Goal: Task Accomplishment & Management: Use online tool/utility

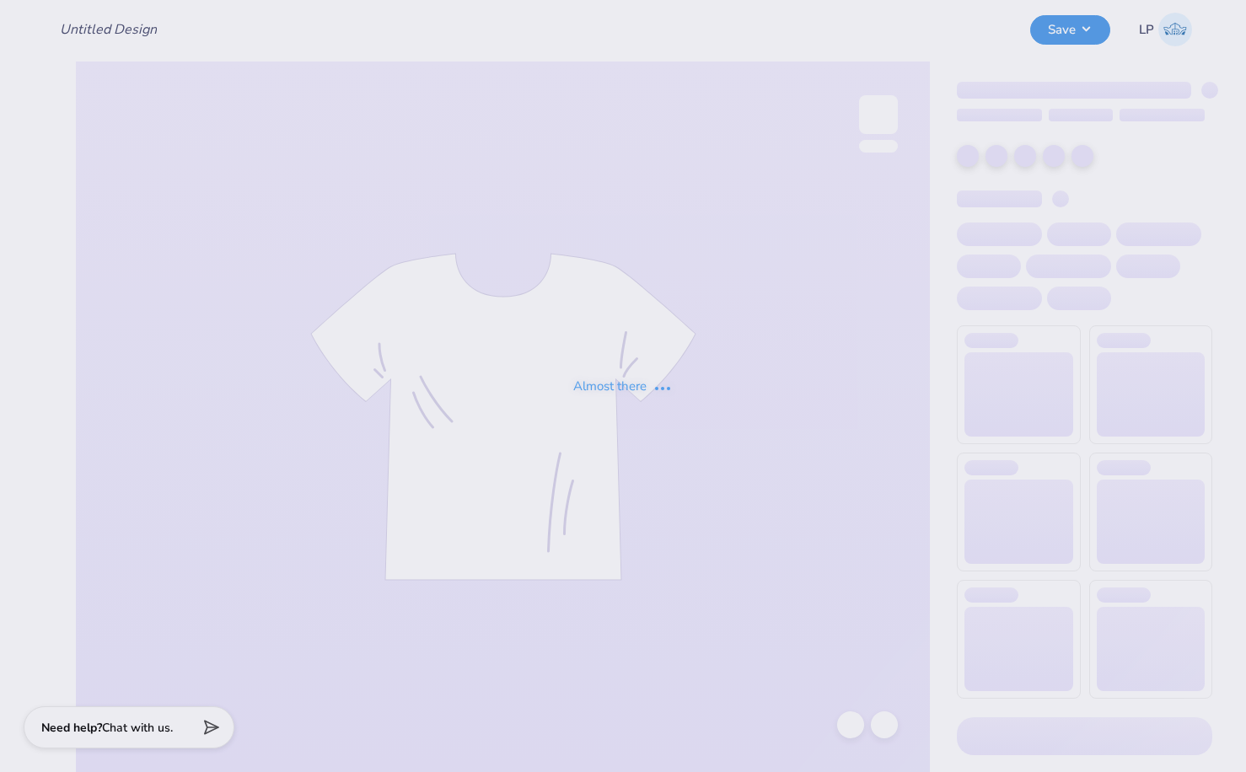
type input "SK Sisterhood Retreat (black set)"
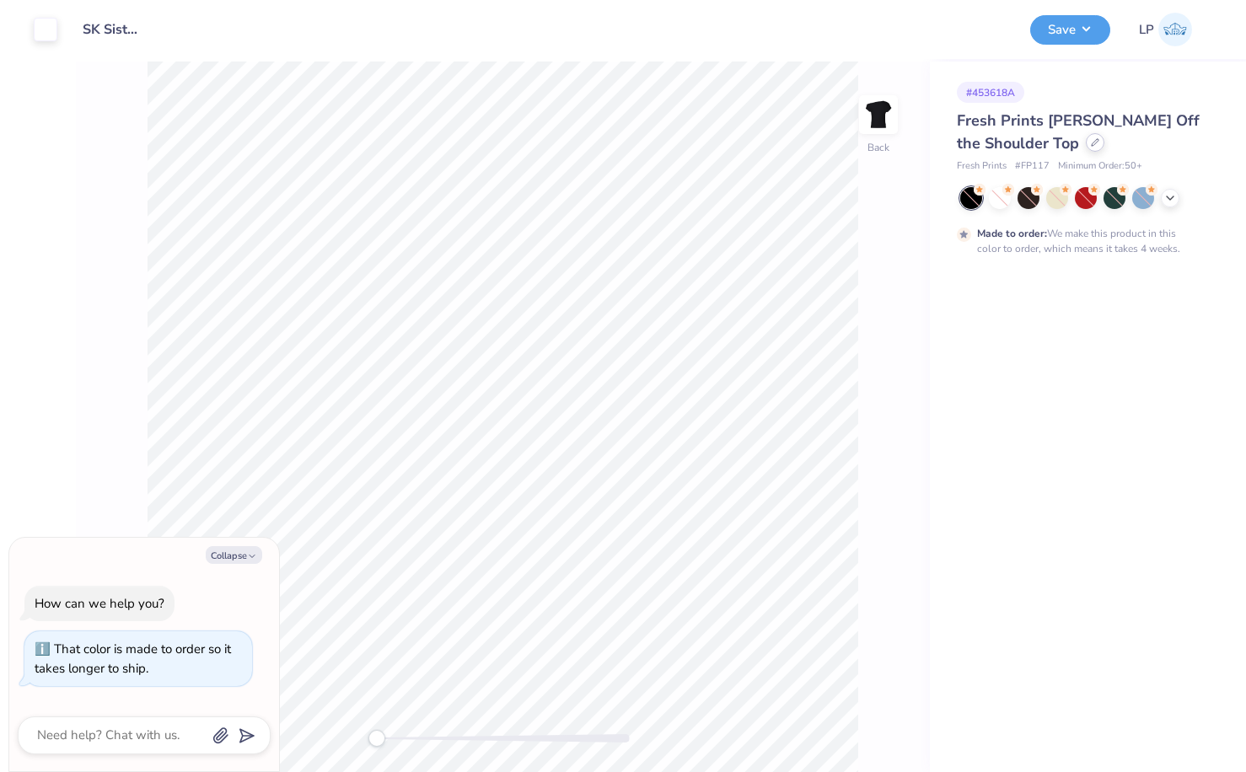
click at [1091, 144] on icon at bounding box center [1095, 142] width 8 height 8
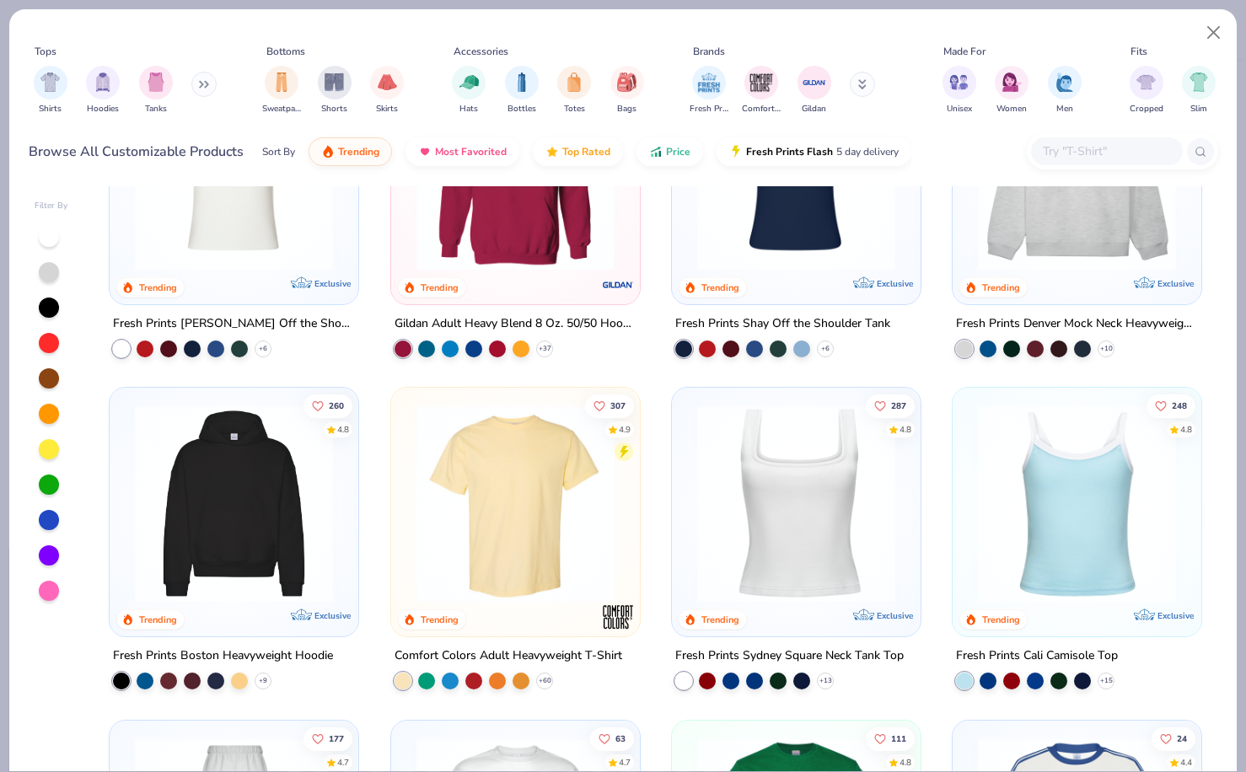
scroll to position [143, 0]
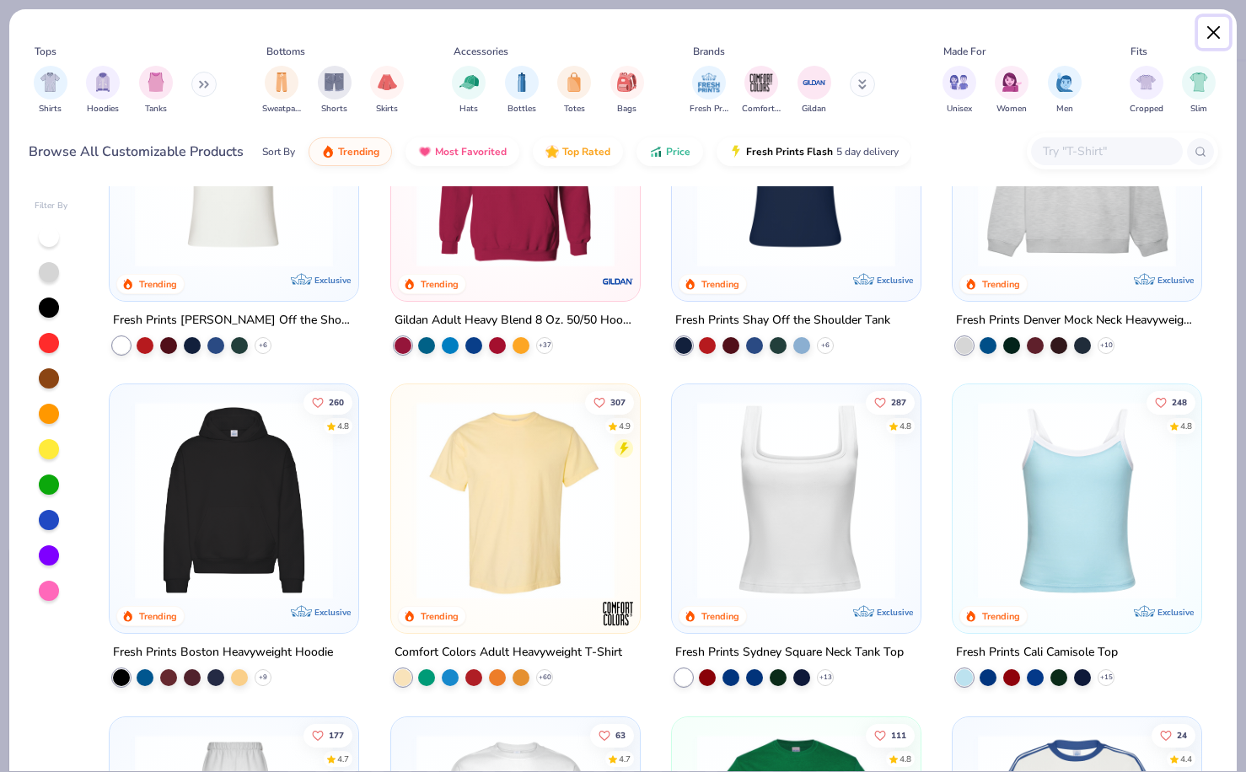
click at [1215, 30] on button "Close" at bounding box center [1214, 33] width 32 height 32
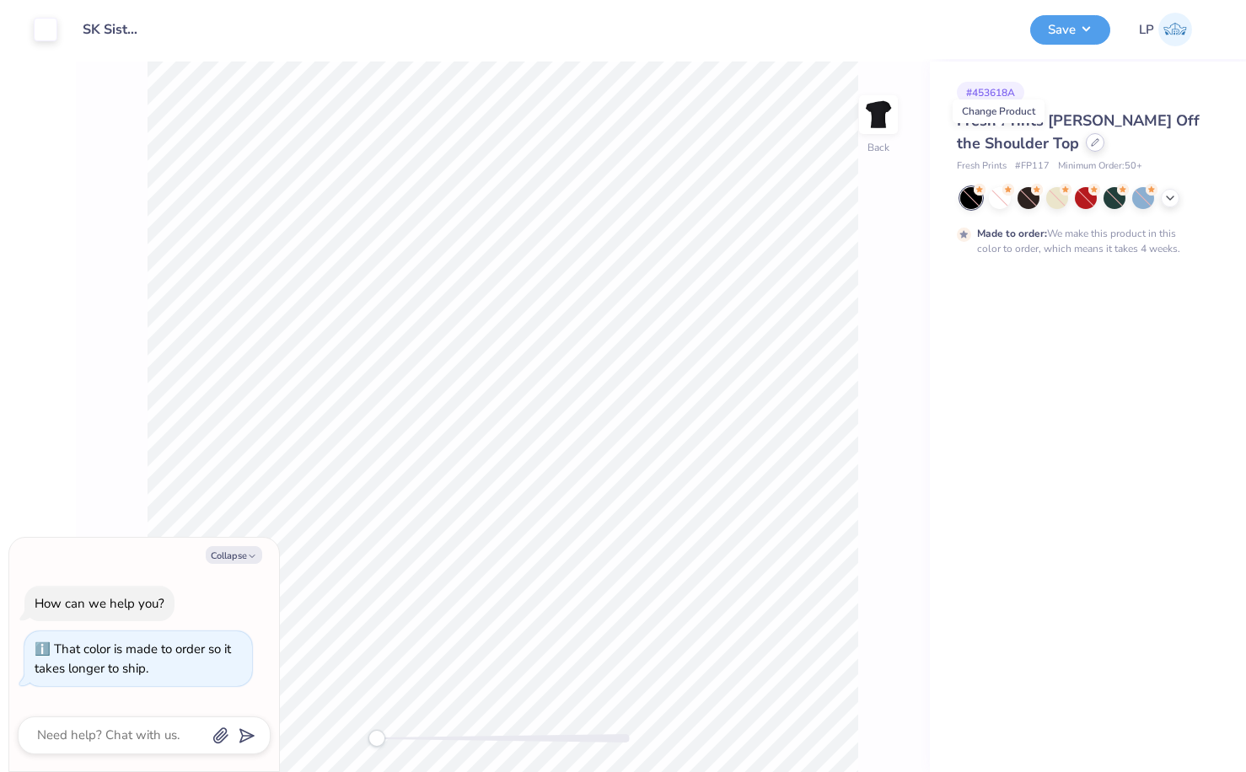
click at [1086, 147] on div at bounding box center [1095, 142] width 19 height 19
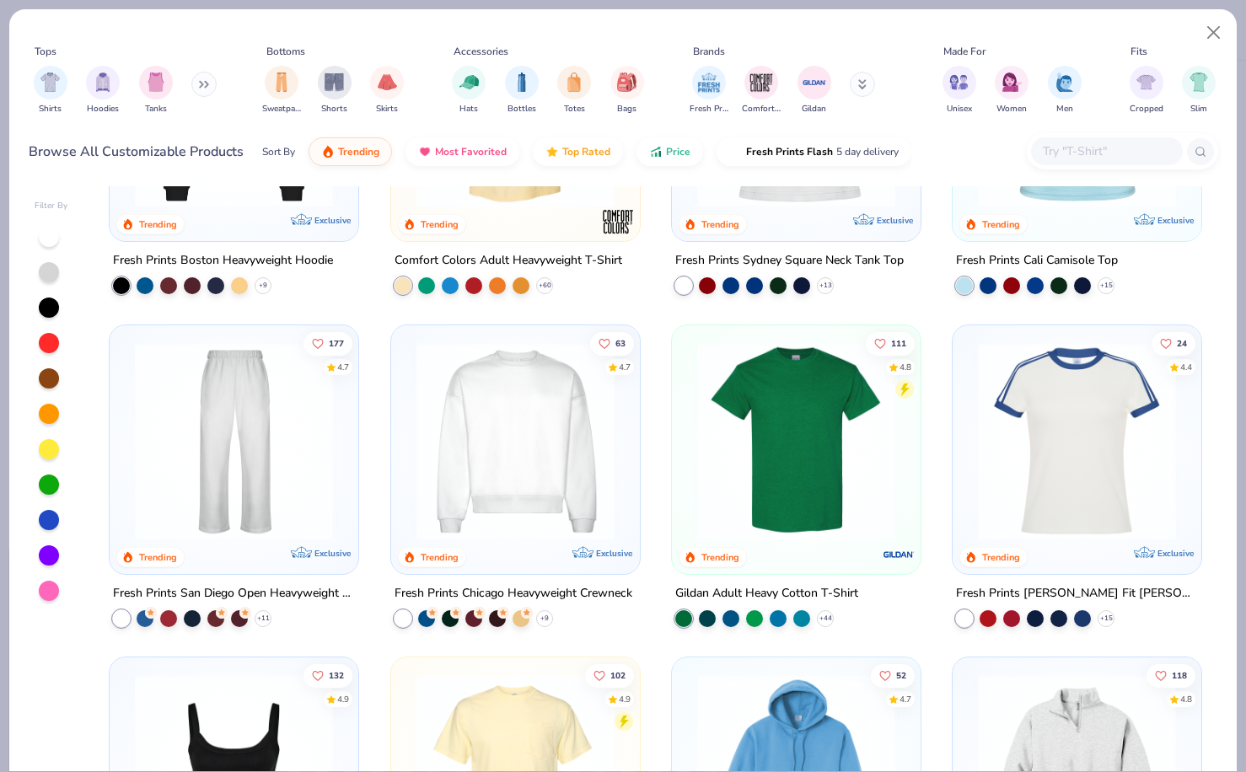
scroll to position [557, 0]
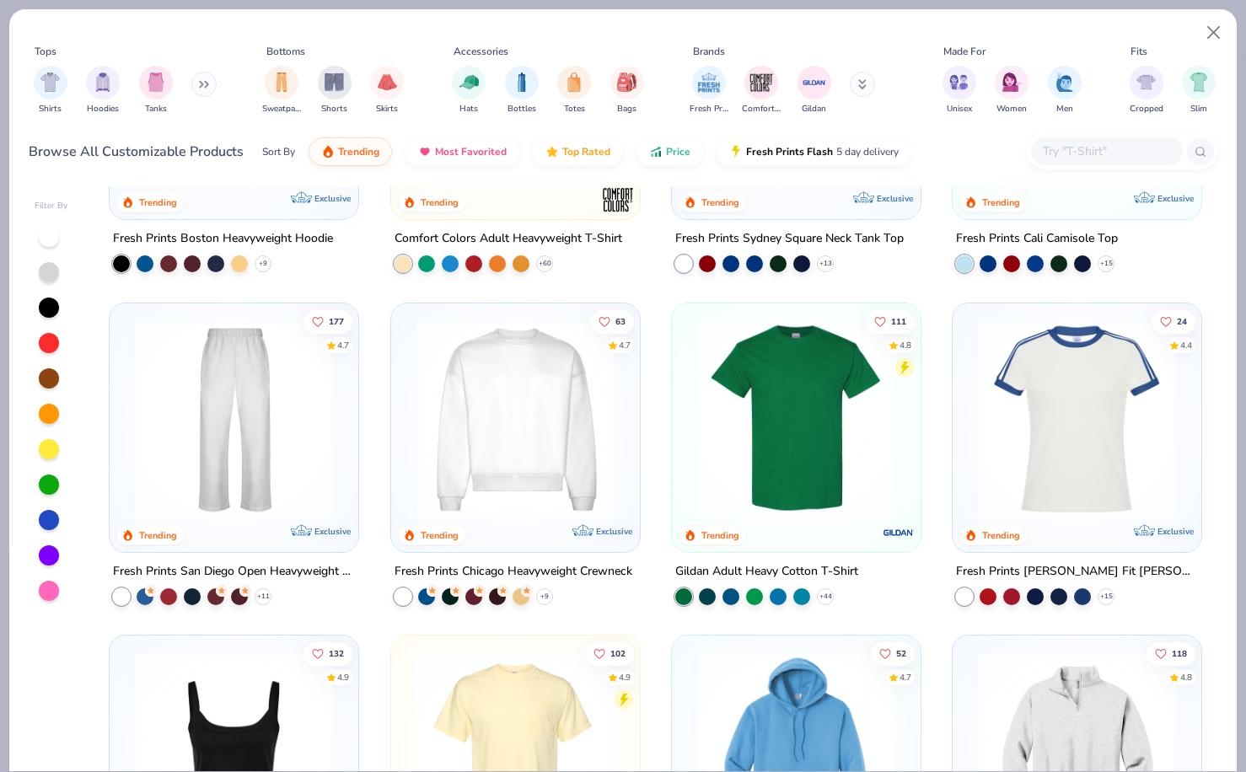
click at [769, 442] on img at bounding box center [796, 418] width 215 height 198
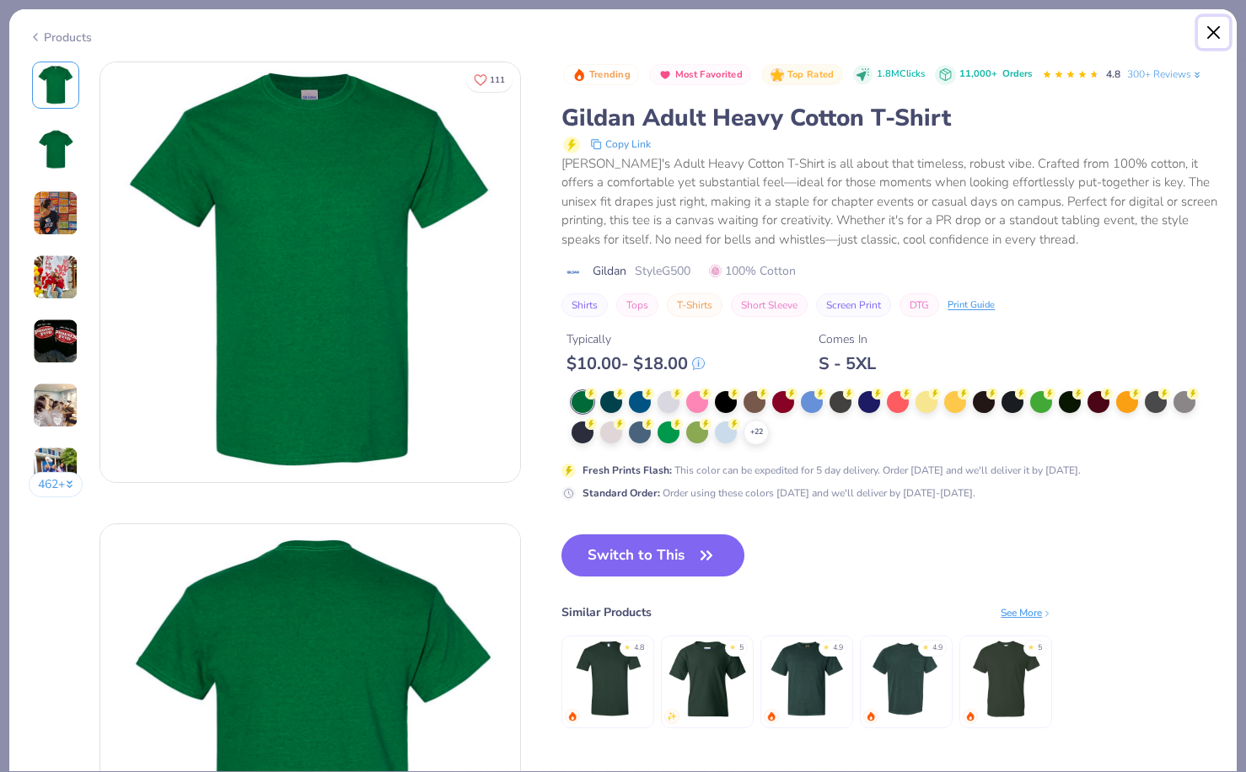
click at [1211, 29] on button "Close" at bounding box center [1214, 33] width 32 height 32
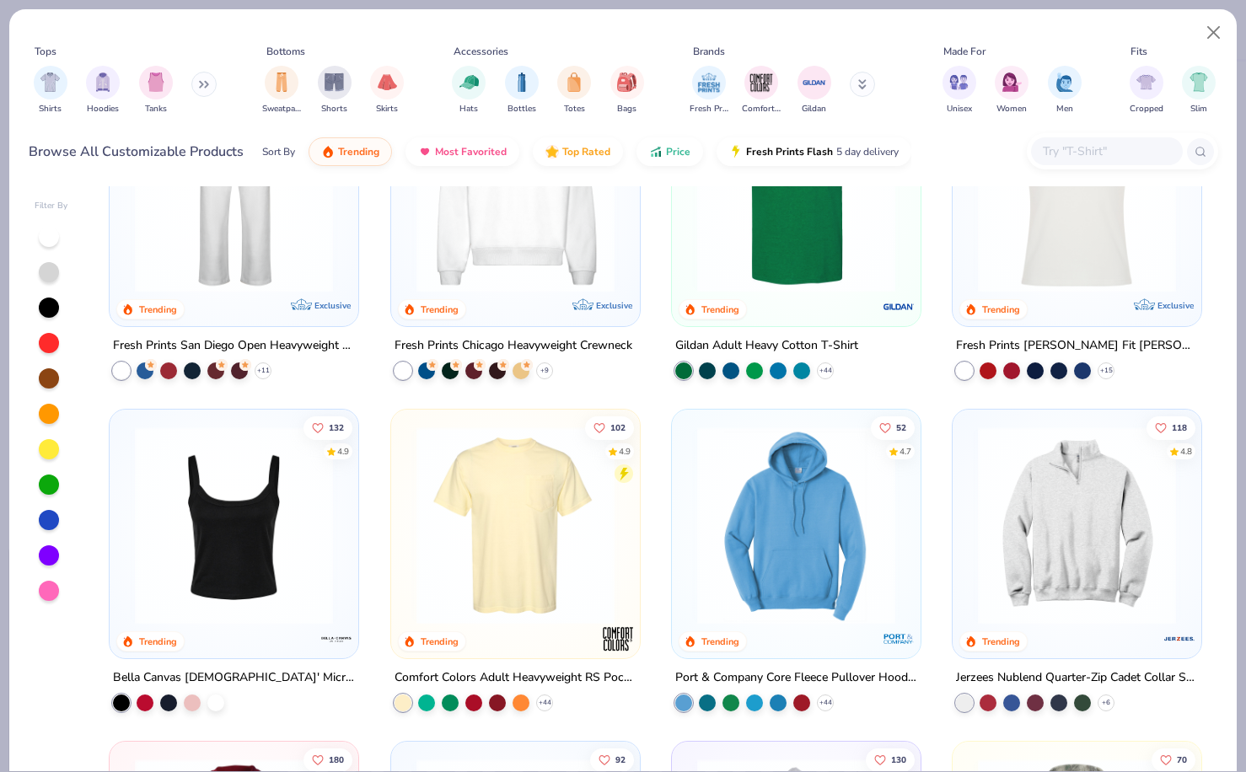
scroll to position [807, 0]
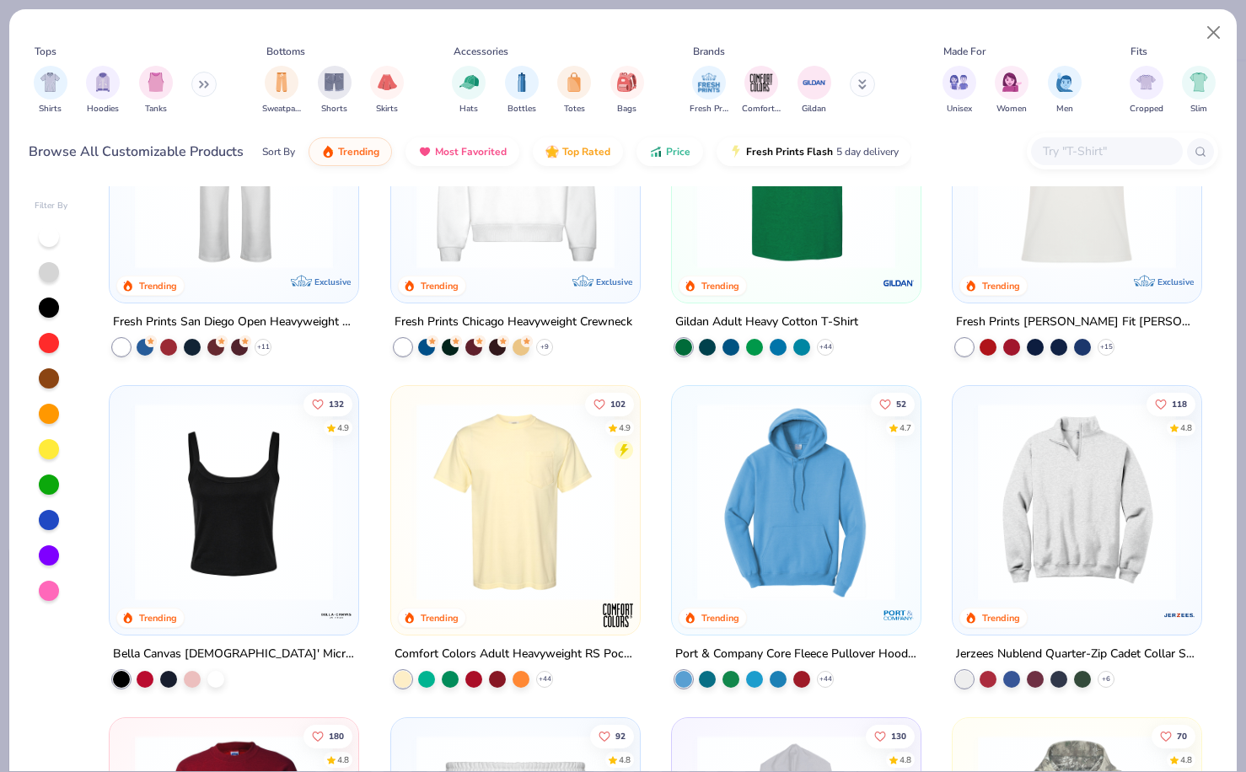
click at [596, 535] on img at bounding box center [515, 502] width 215 height 198
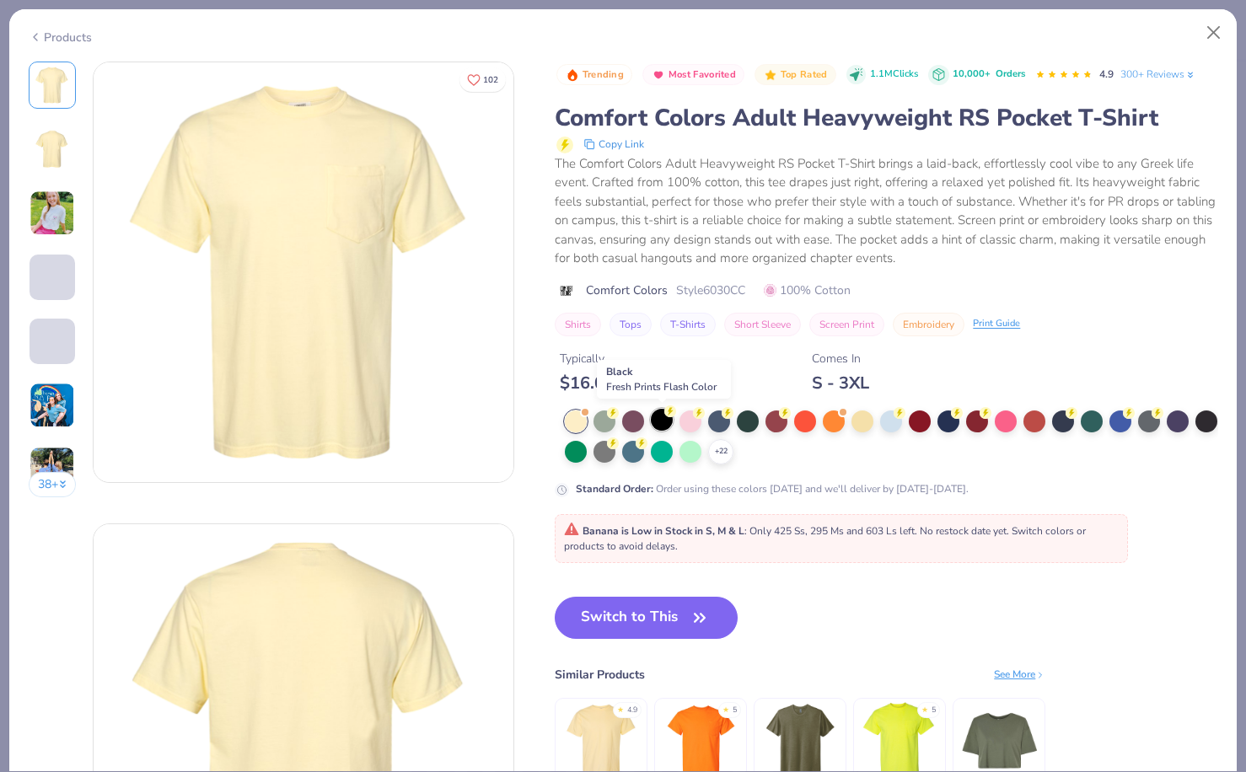
click at [659, 427] on div at bounding box center [662, 420] width 22 height 22
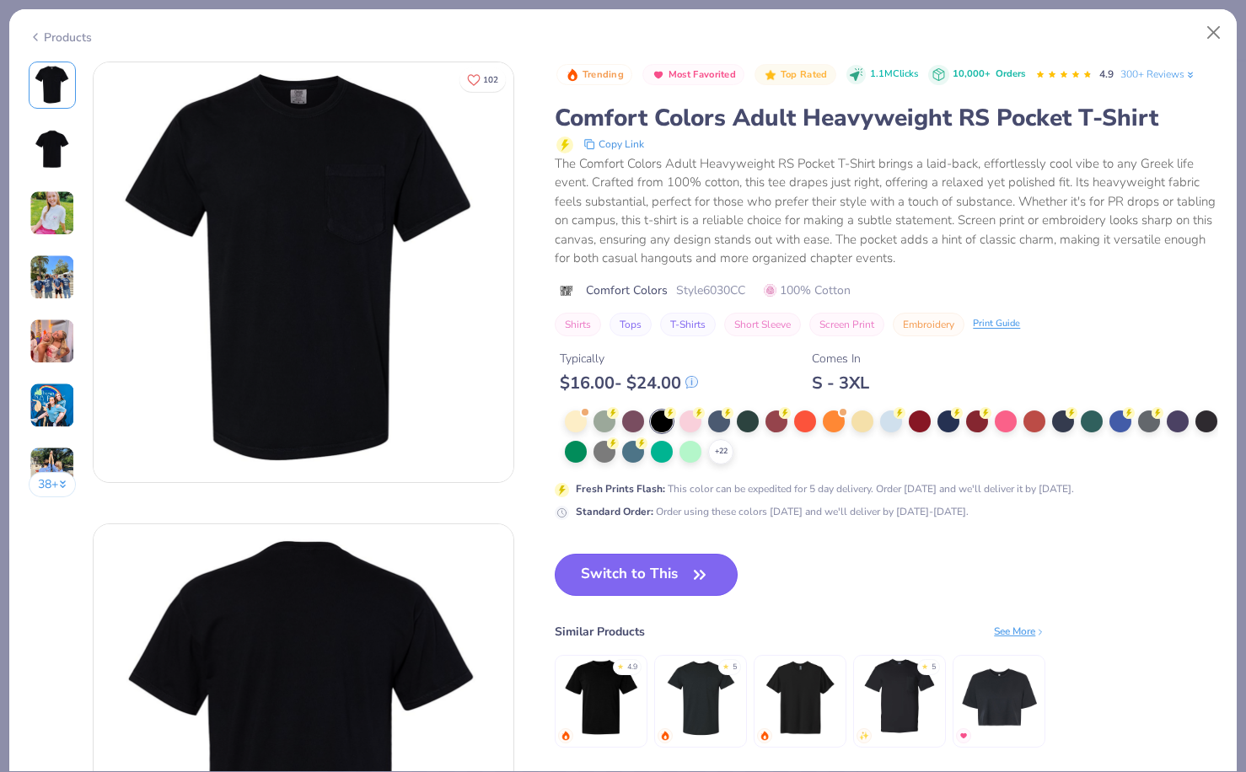
click at [609, 569] on button "Switch to This" at bounding box center [646, 575] width 183 height 42
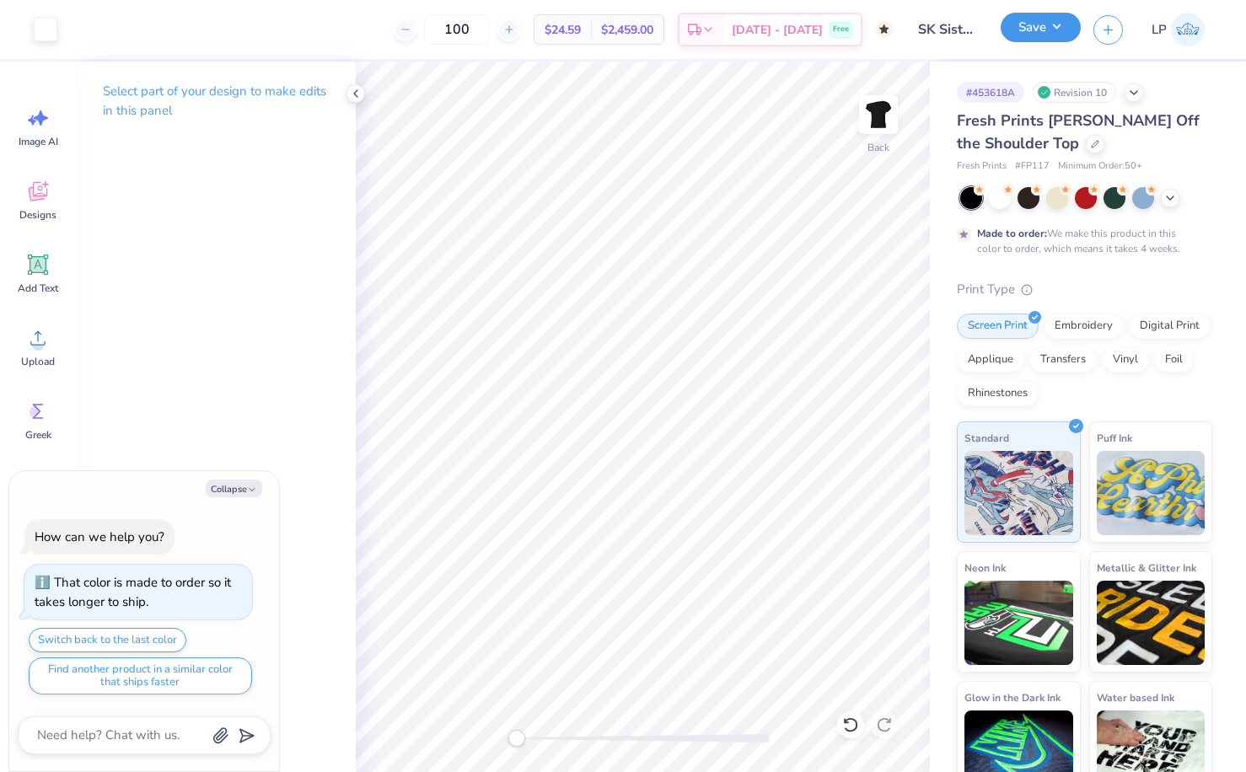
click at [1050, 26] on button "Save" at bounding box center [1041, 28] width 80 height 30
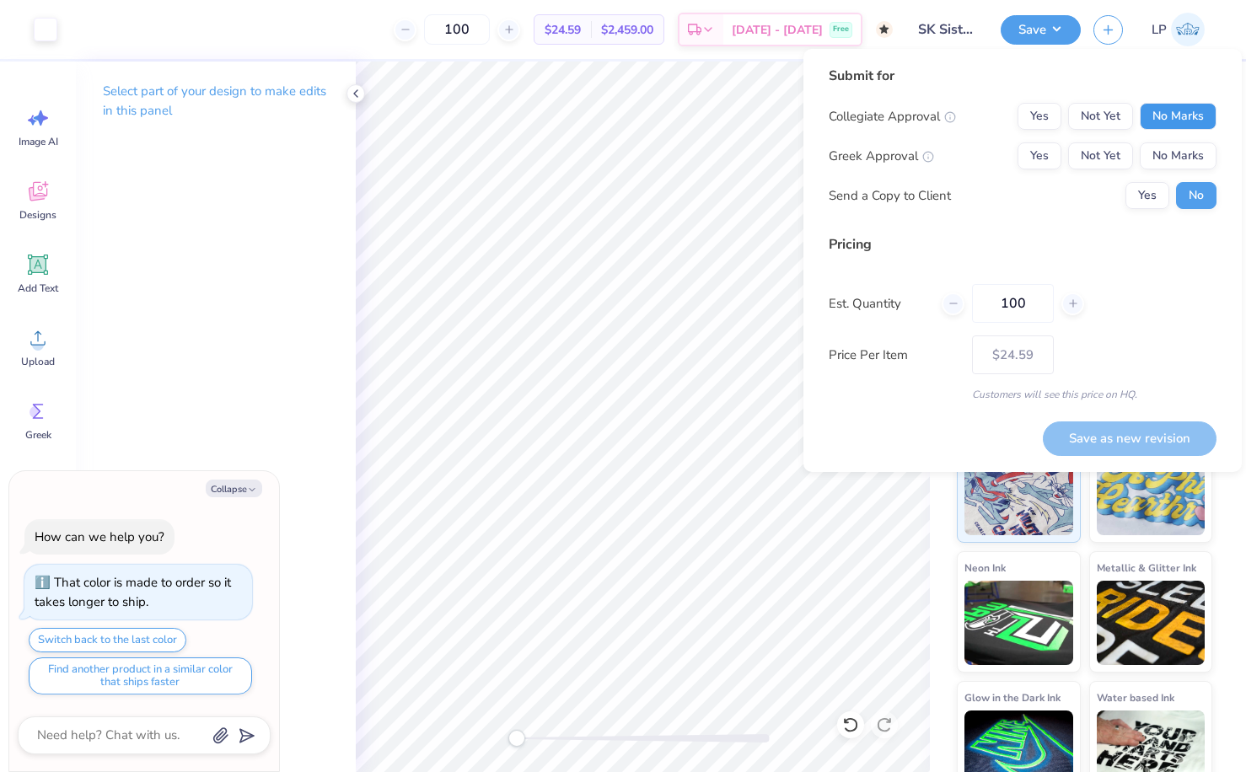
click at [1173, 126] on button "No Marks" at bounding box center [1178, 116] width 77 height 27
click at [1094, 150] on button "Not Yet" at bounding box center [1100, 155] width 65 height 27
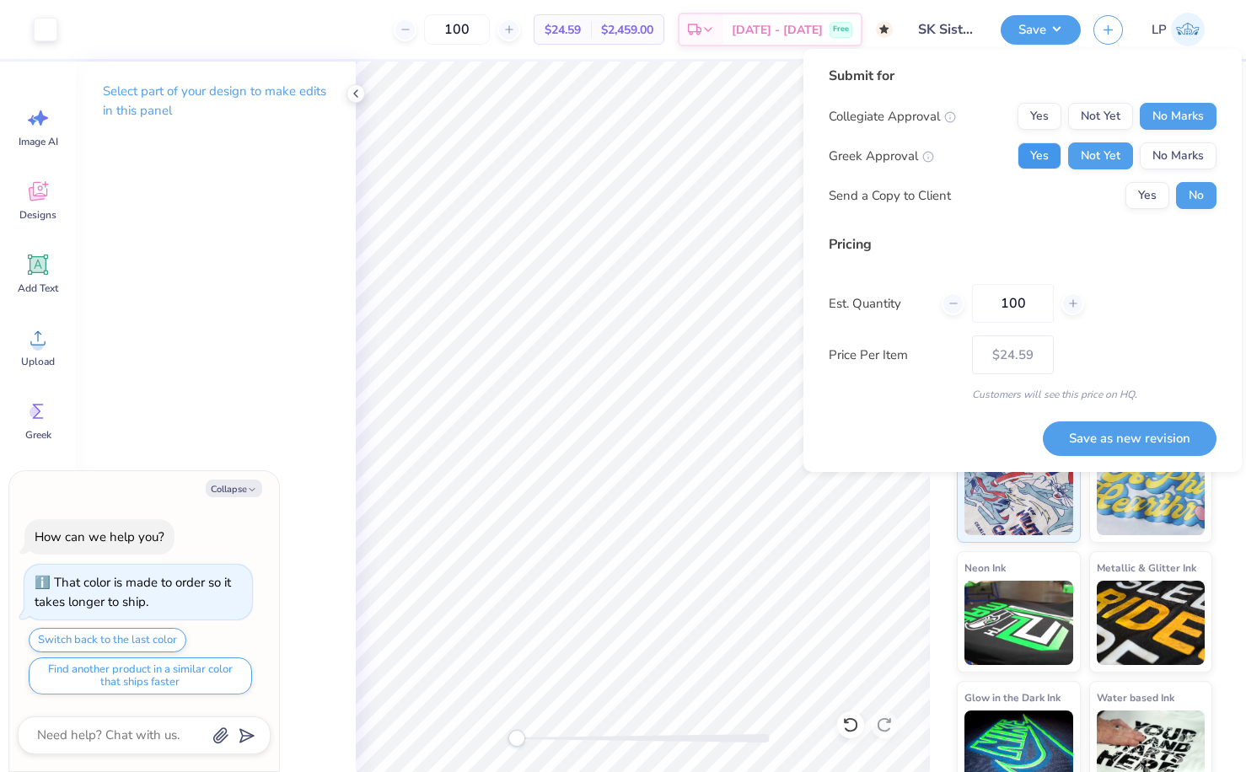
click at [1043, 151] on button "Yes" at bounding box center [1039, 155] width 44 height 27
click at [1161, 443] on button "Save as new revision" at bounding box center [1130, 438] width 174 height 35
type textarea "x"
type input "– –"
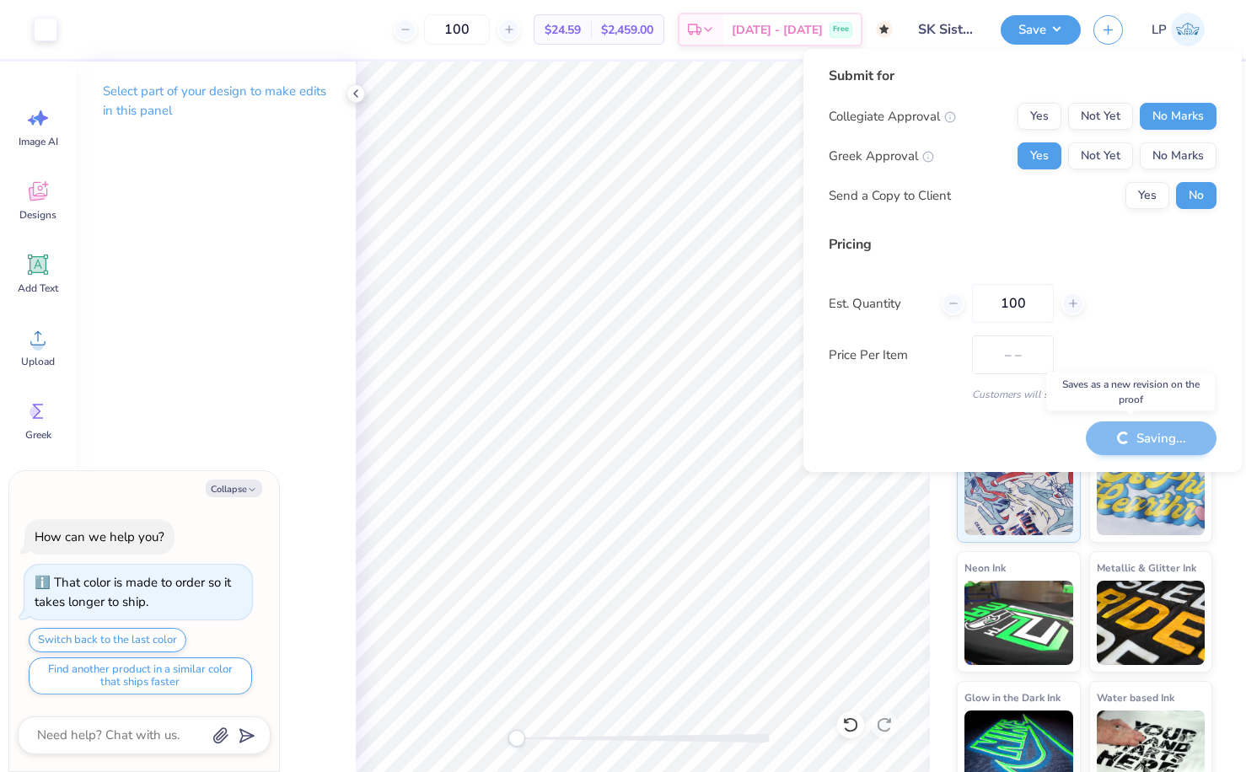
type textarea "x"
type input "$24.59"
type textarea "x"
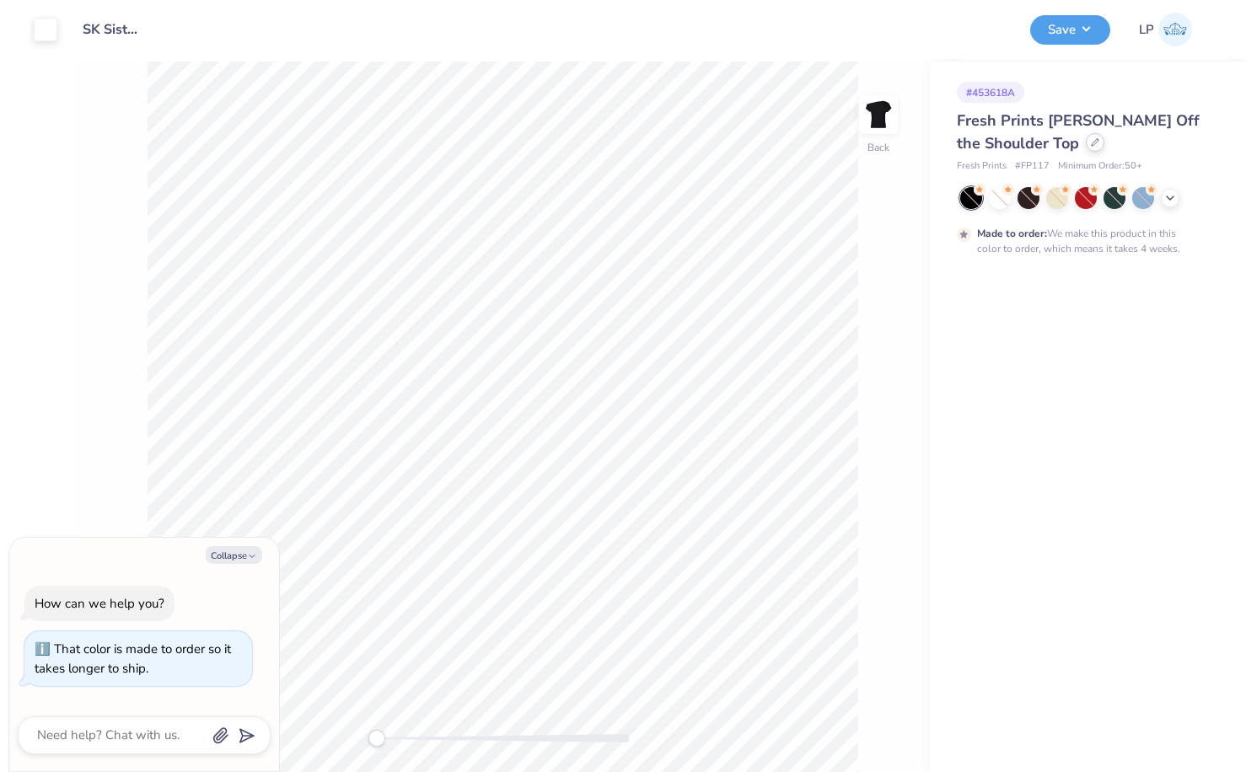
click at [1086, 136] on div at bounding box center [1095, 142] width 19 height 19
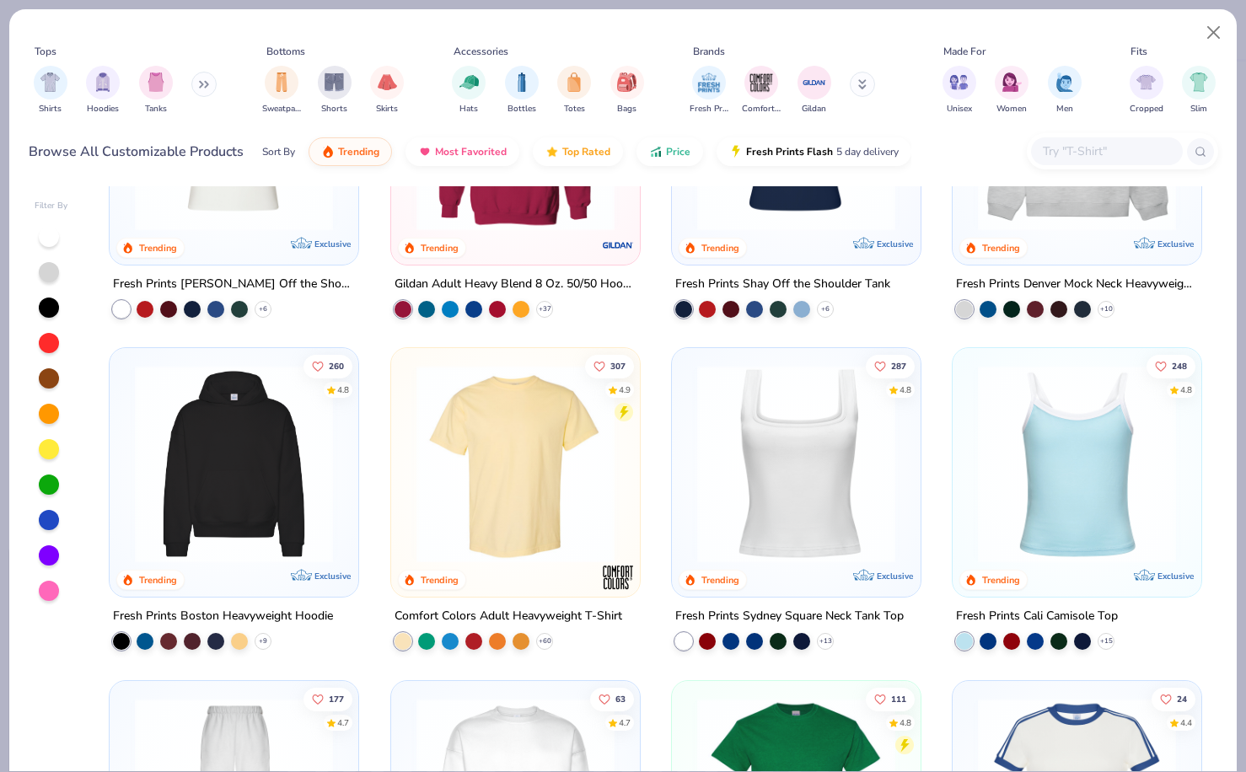
scroll to position [207, 0]
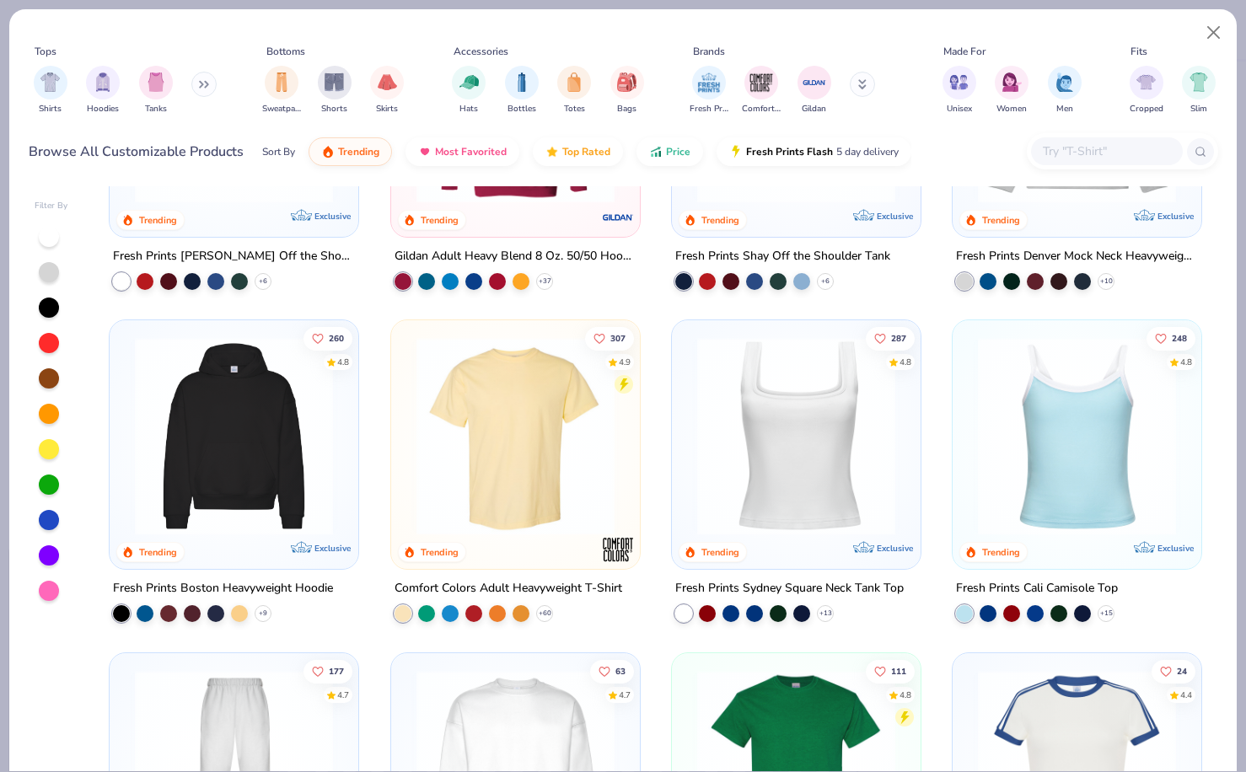
click at [541, 518] on img at bounding box center [515, 436] width 215 height 198
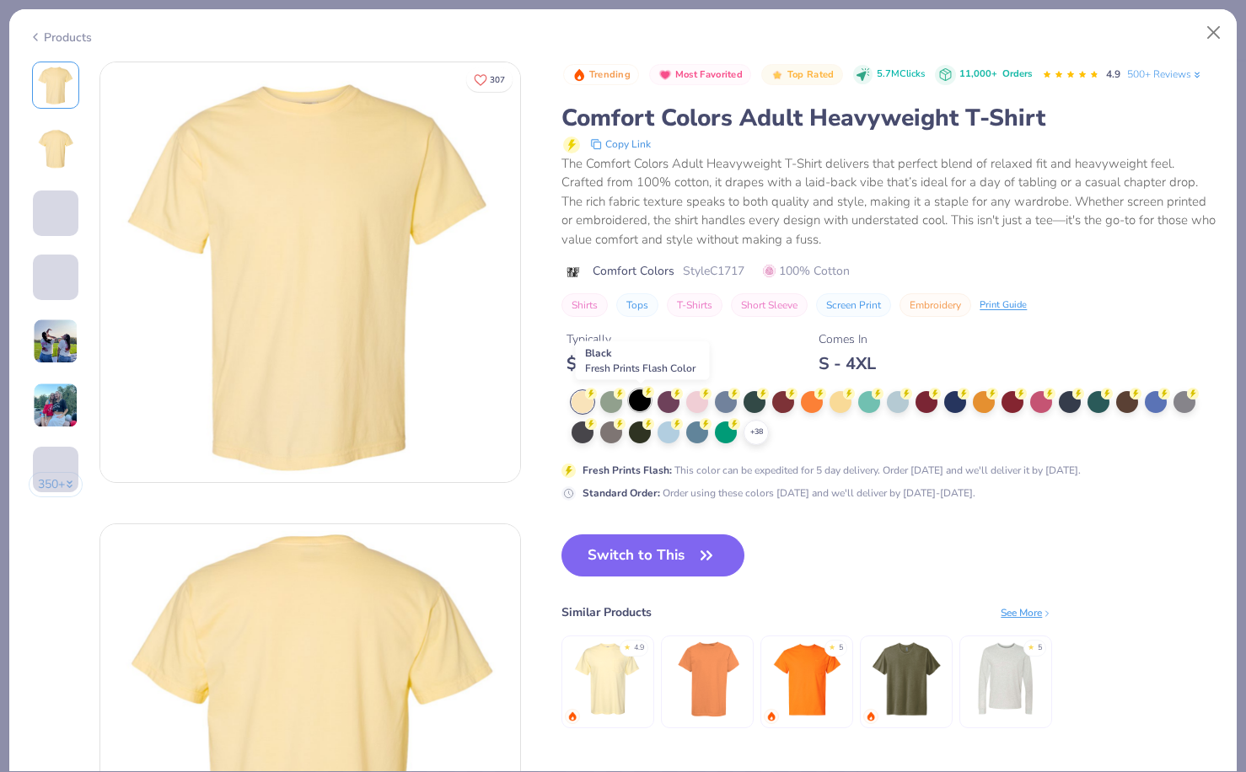
click at [643, 399] on div at bounding box center [640, 400] width 22 height 22
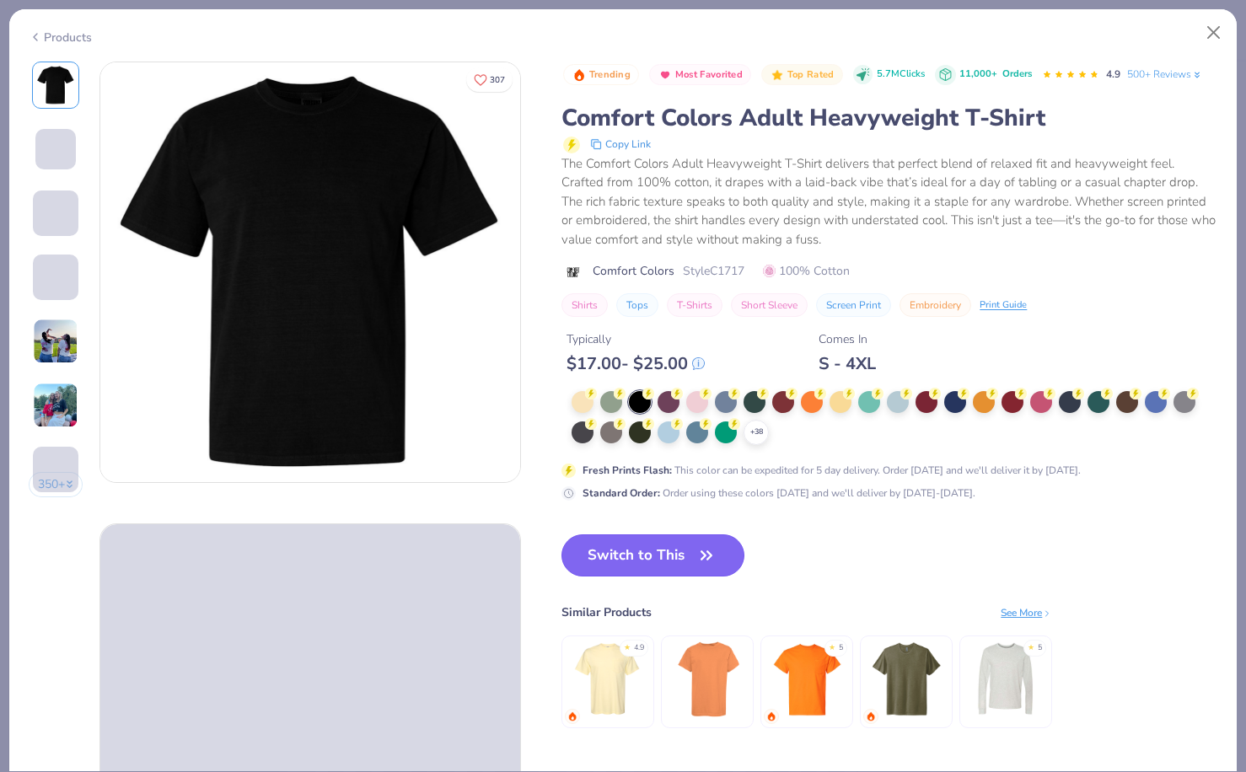
click at [614, 556] on button "Switch to This" at bounding box center [652, 555] width 183 height 42
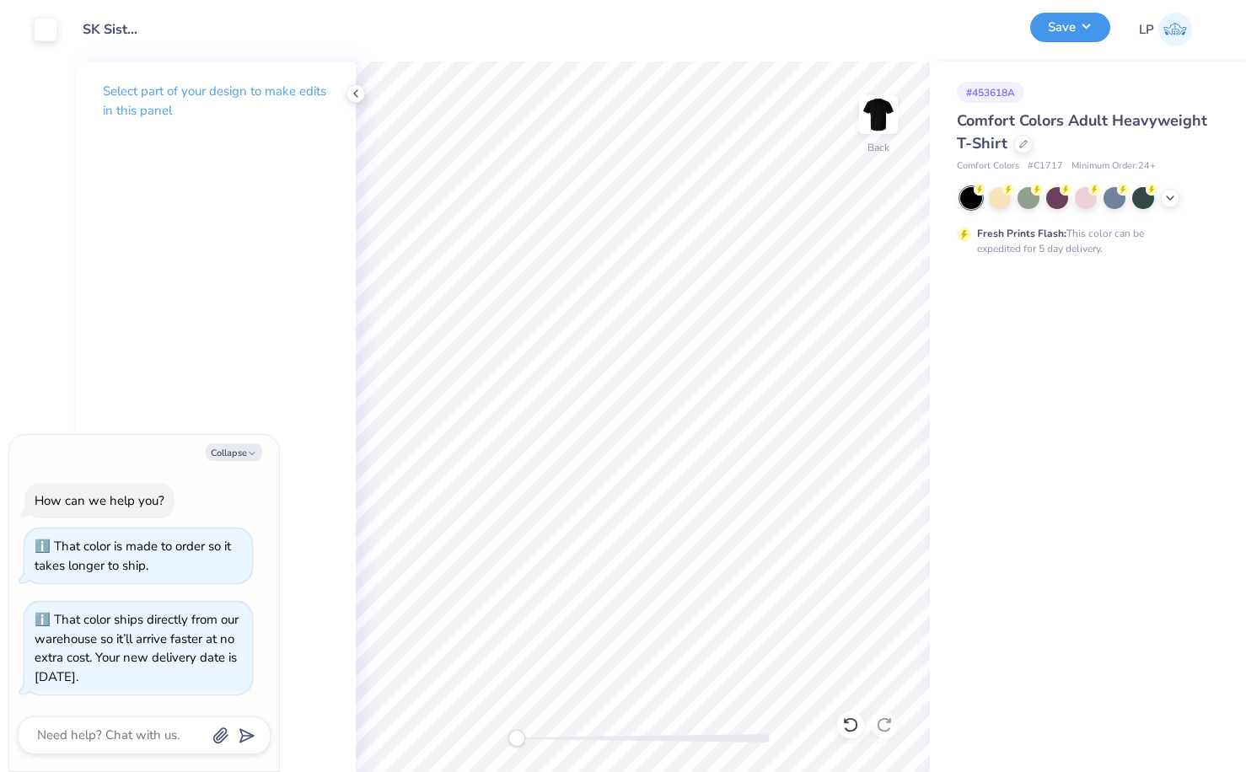
click at [1076, 33] on button "Save" at bounding box center [1070, 28] width 80 height 30
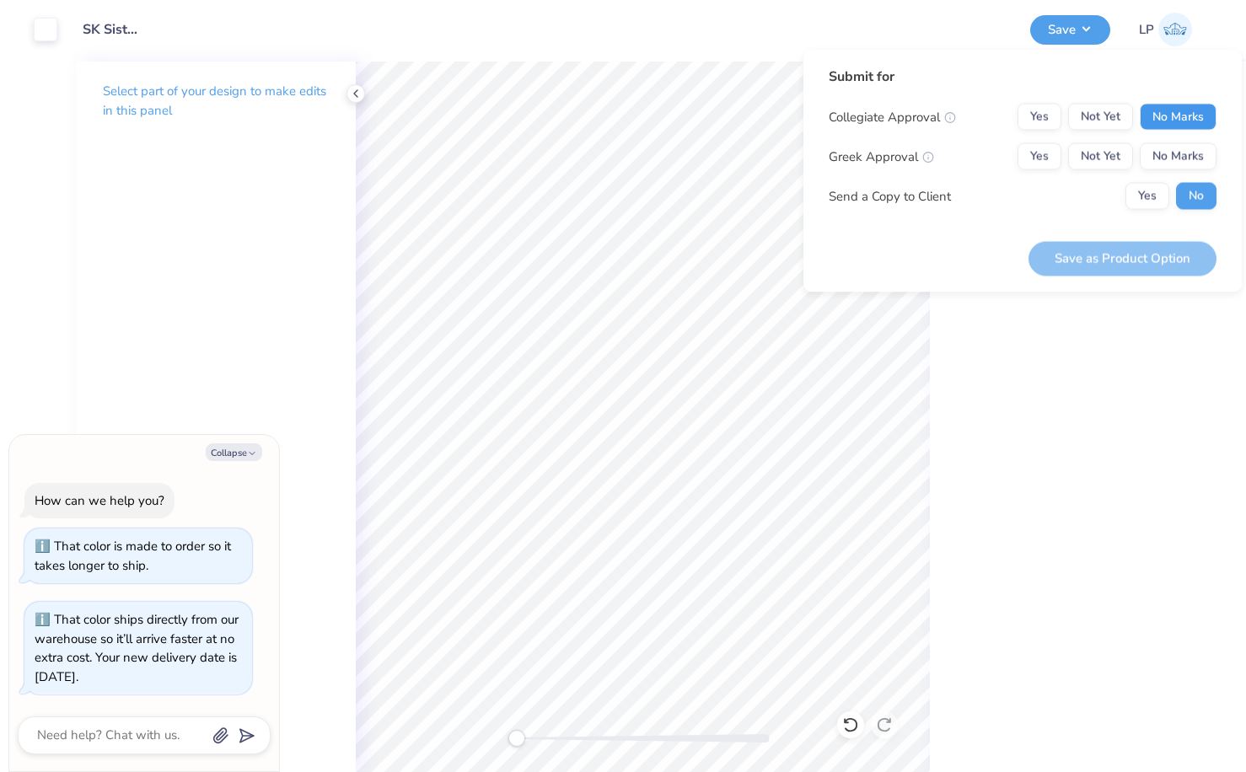
click at [1201, 115] on button "No Marks" at bounding box center [1178, 117] width 77 height 27
click at [1046, 153] on button "Yes" at bounding box center [1039, 156] width 44 height 27
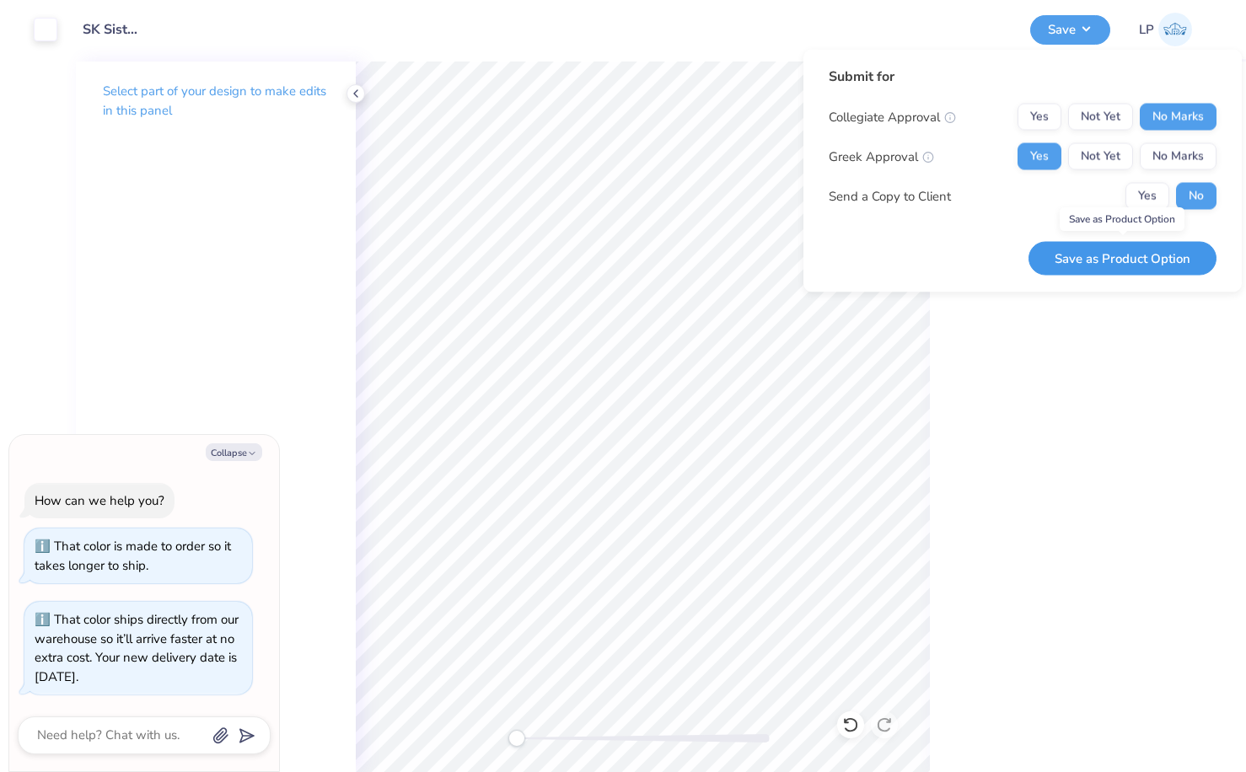
click at [1168, 257] on button "Save as Product Option" at bounding box center [1122, 258] width 188 height 35
type textarea "x"
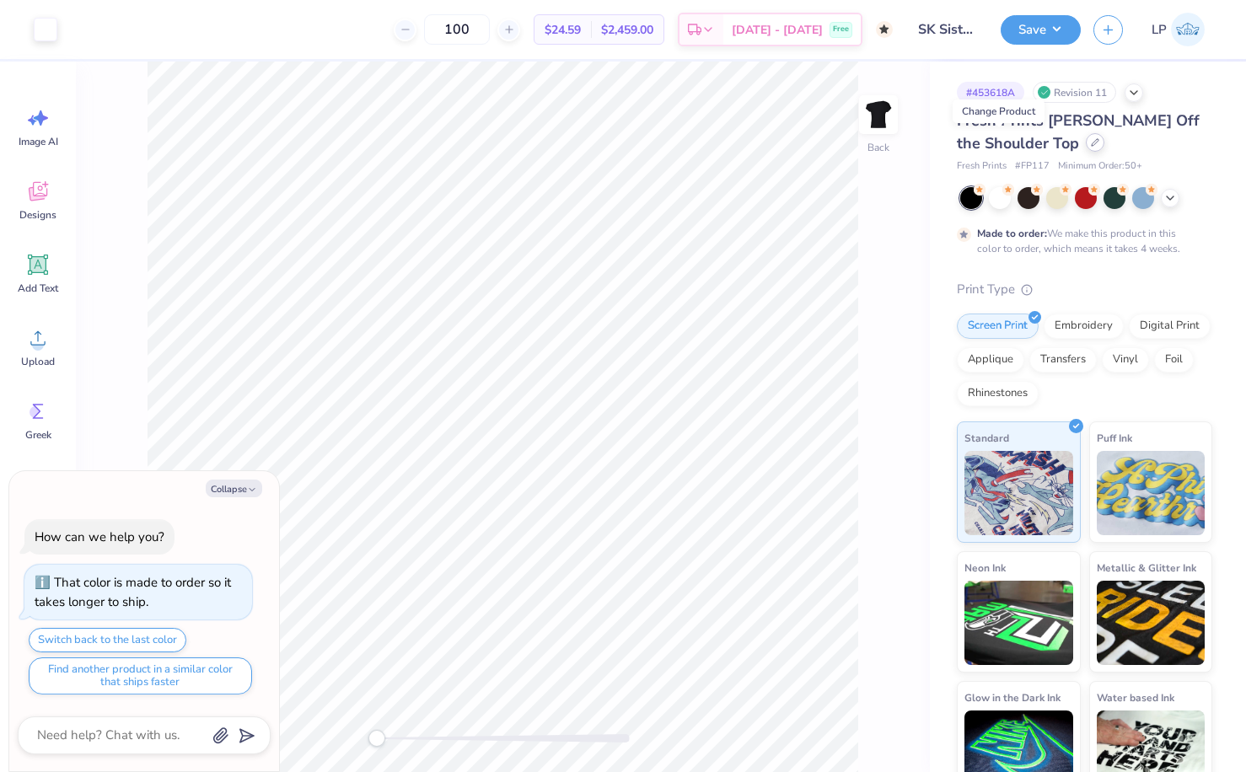
click at [1091, 143] on icon at bounding box center [1095, 142] width 8 height 8
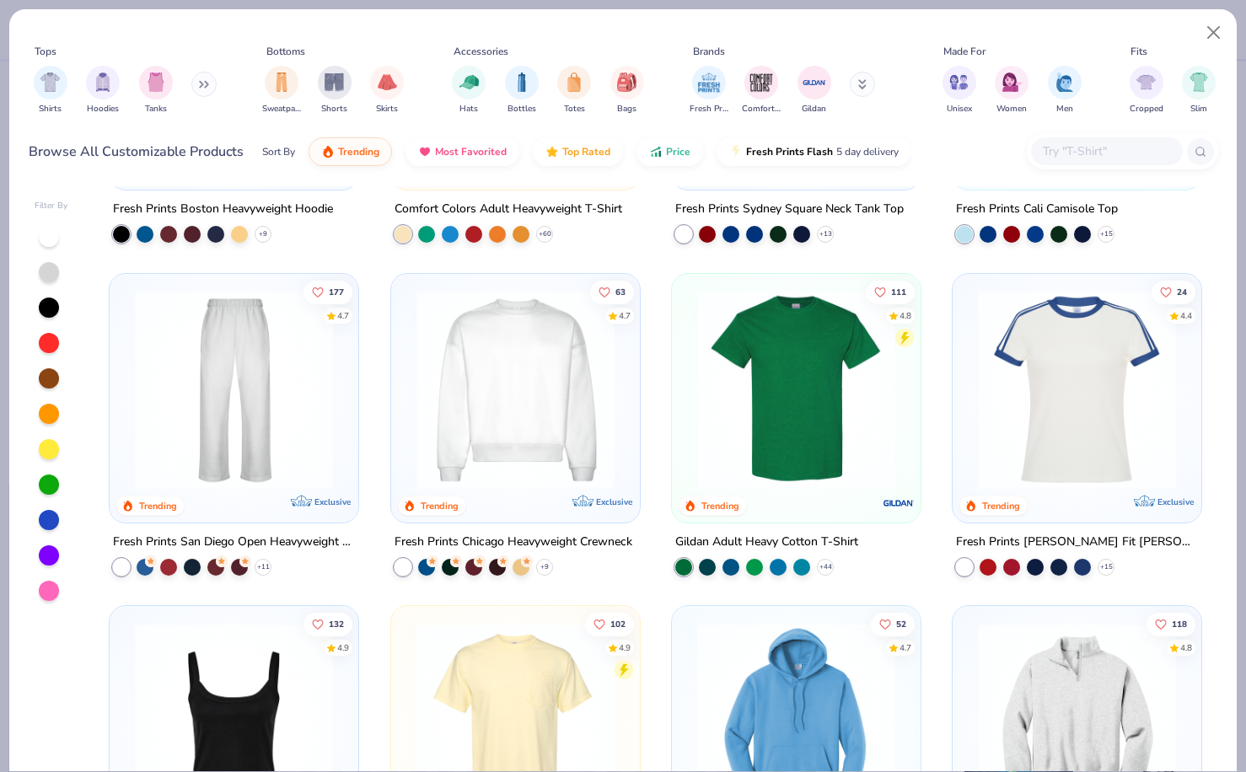
scroll to position [605, 0]
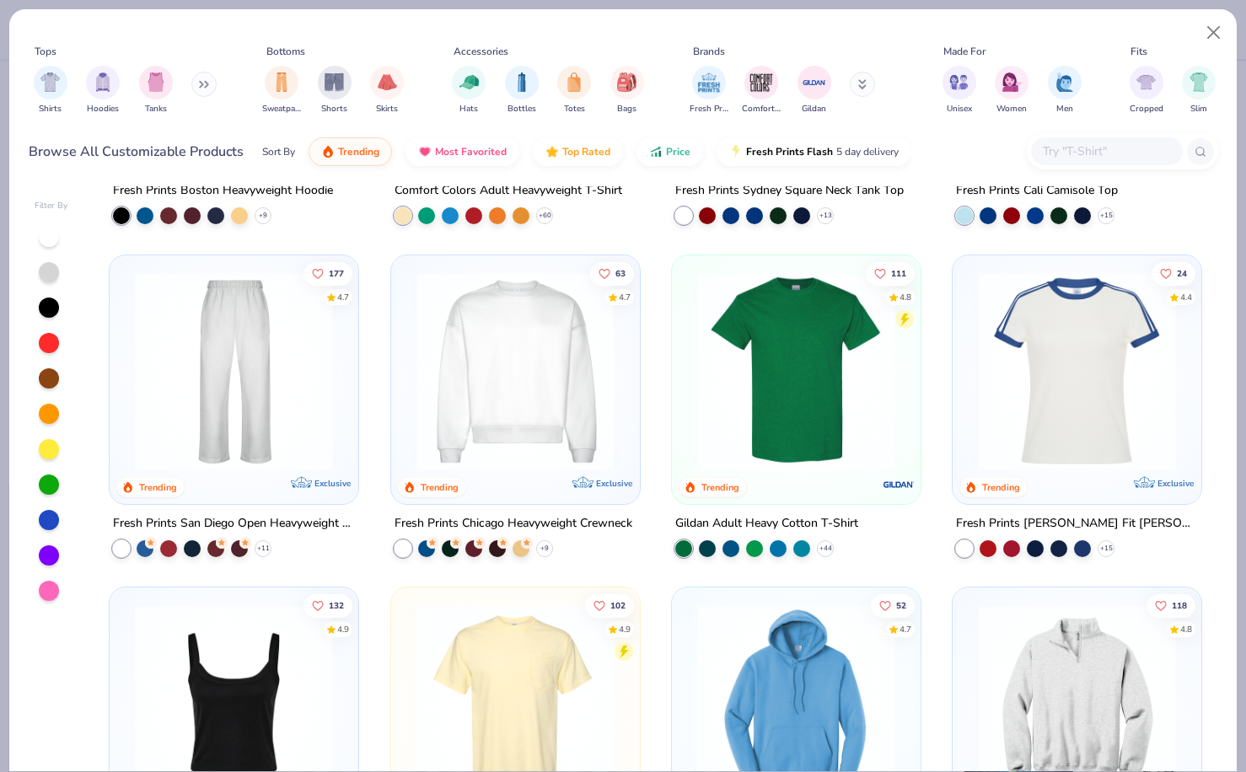
click at [789, 394] on img at bounding box center [796, 370] width 215 height 198
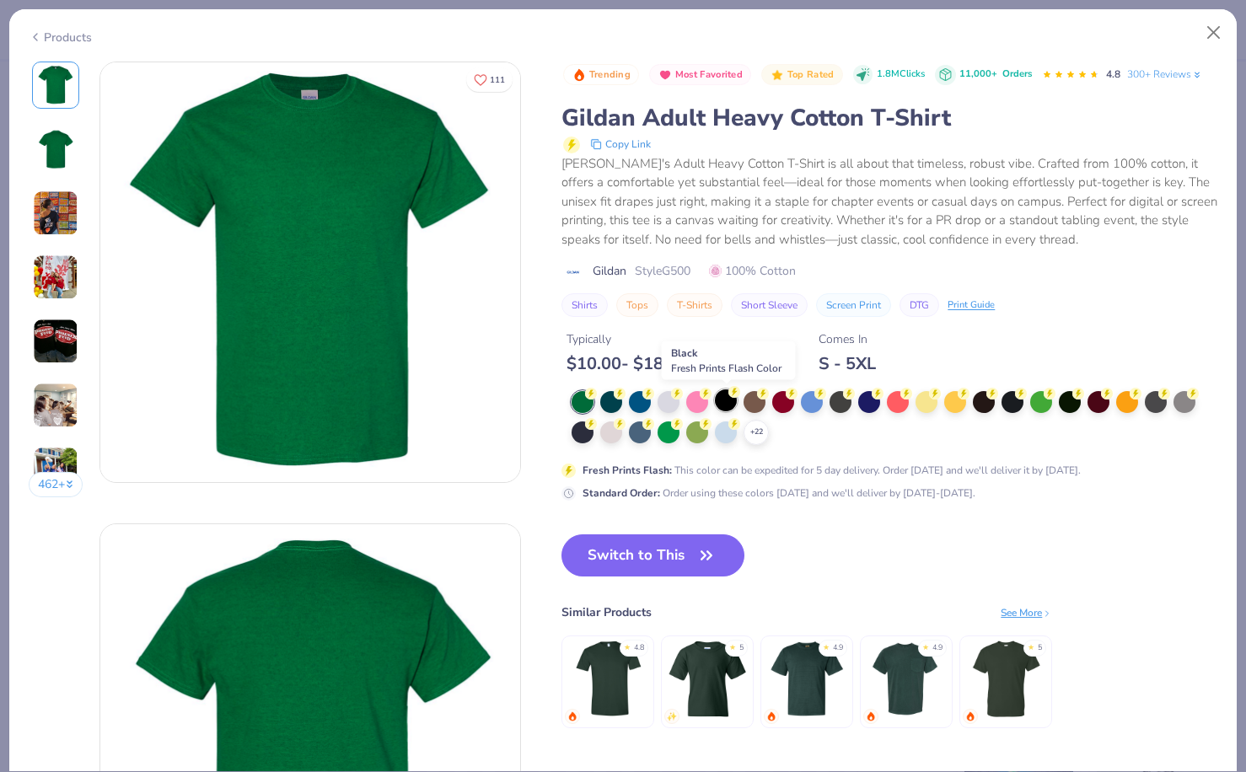
click at [724, 398] on div at bounding box center [726, 400] width 22 height 22
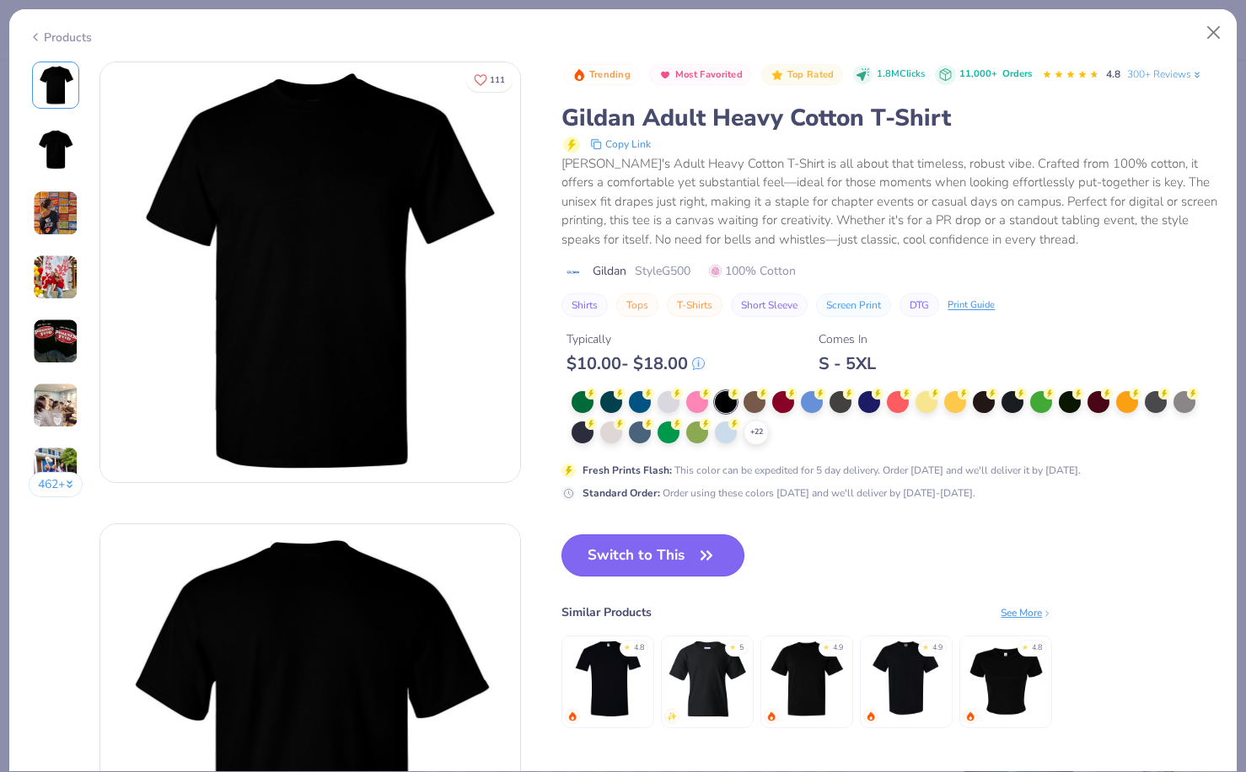
click at [649, 538] on button "Switch to This" at bounding box center [652, 555] width 183 height 42
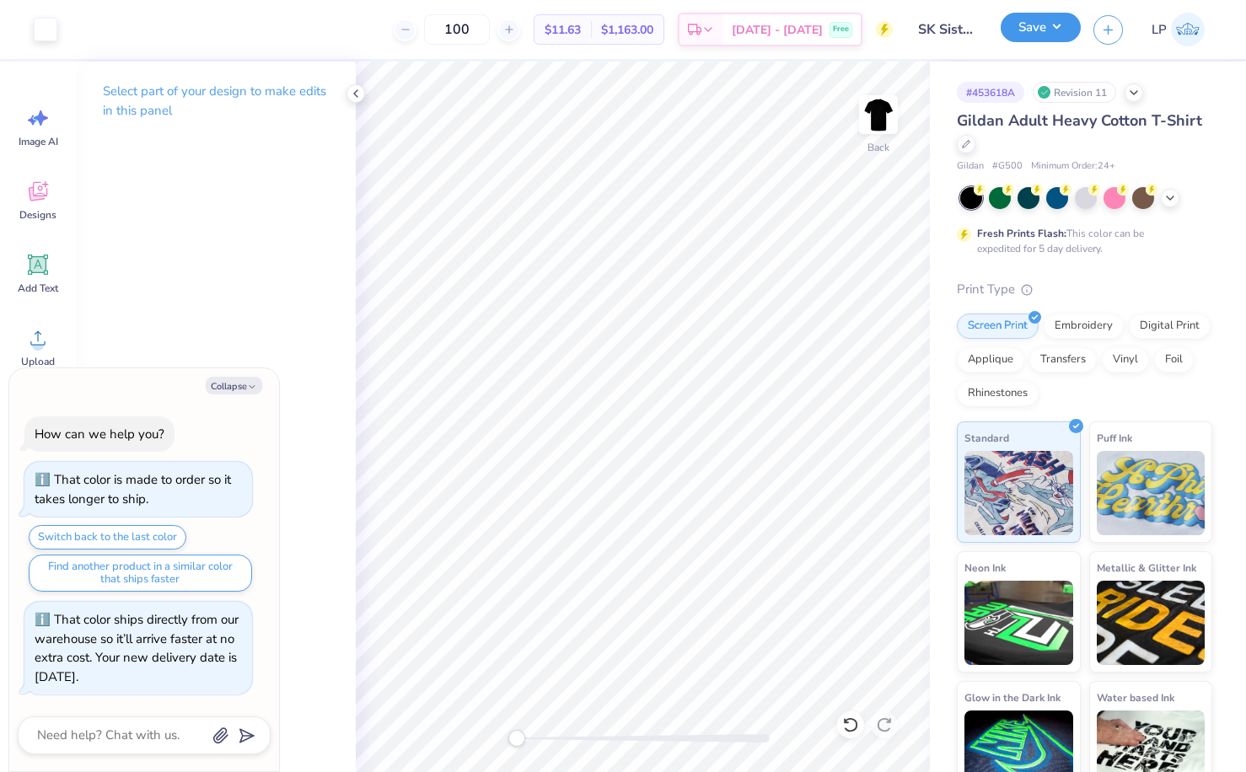
click at [1039, 31] on button "Save" at bounding box center [1041, 28] width 80 height 30
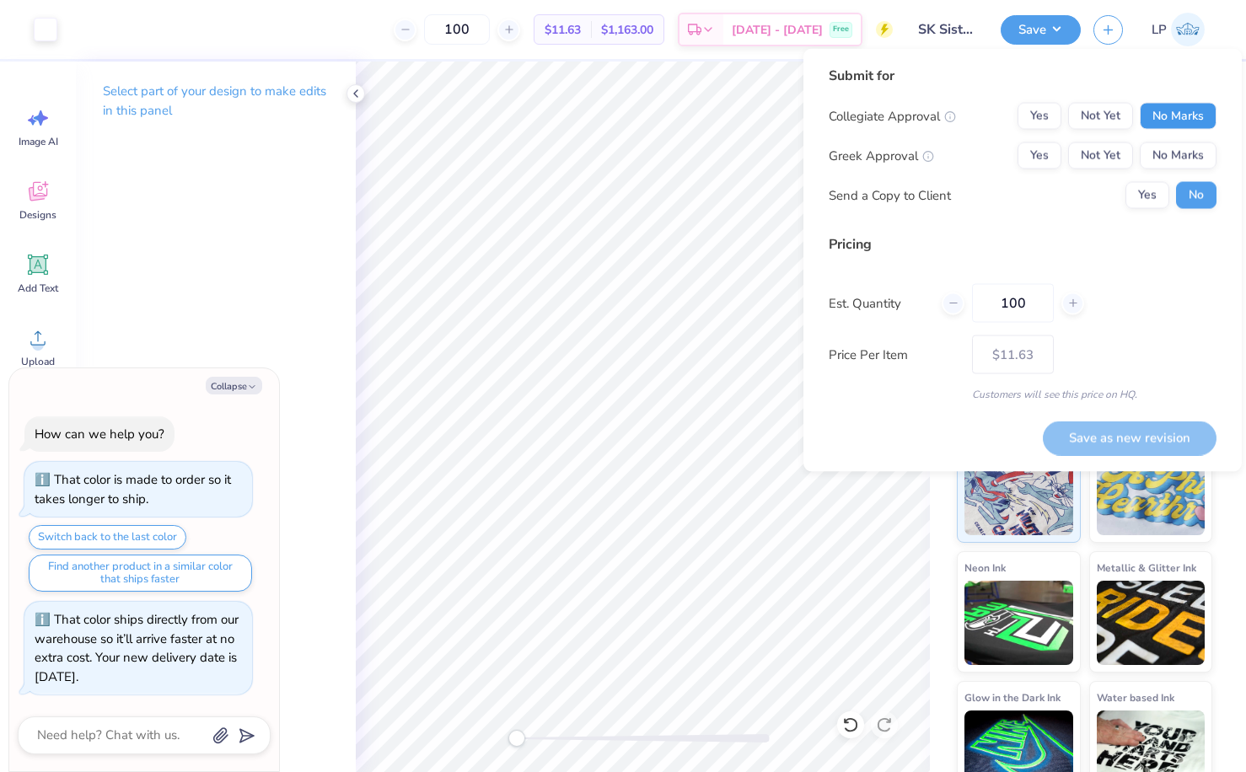
click at [1185, 105] on button "No Marks" at bounding box center [1178, 116] width 77 height 27
click at [1046, 153] on button "Yes" at bounding box center [1039, 155] width 44 height 27
click at [1157, 437] on button "Save as new revision" at bounding box center [1130, 438] width 174 height 35
type textarea "x"
type input "– –"
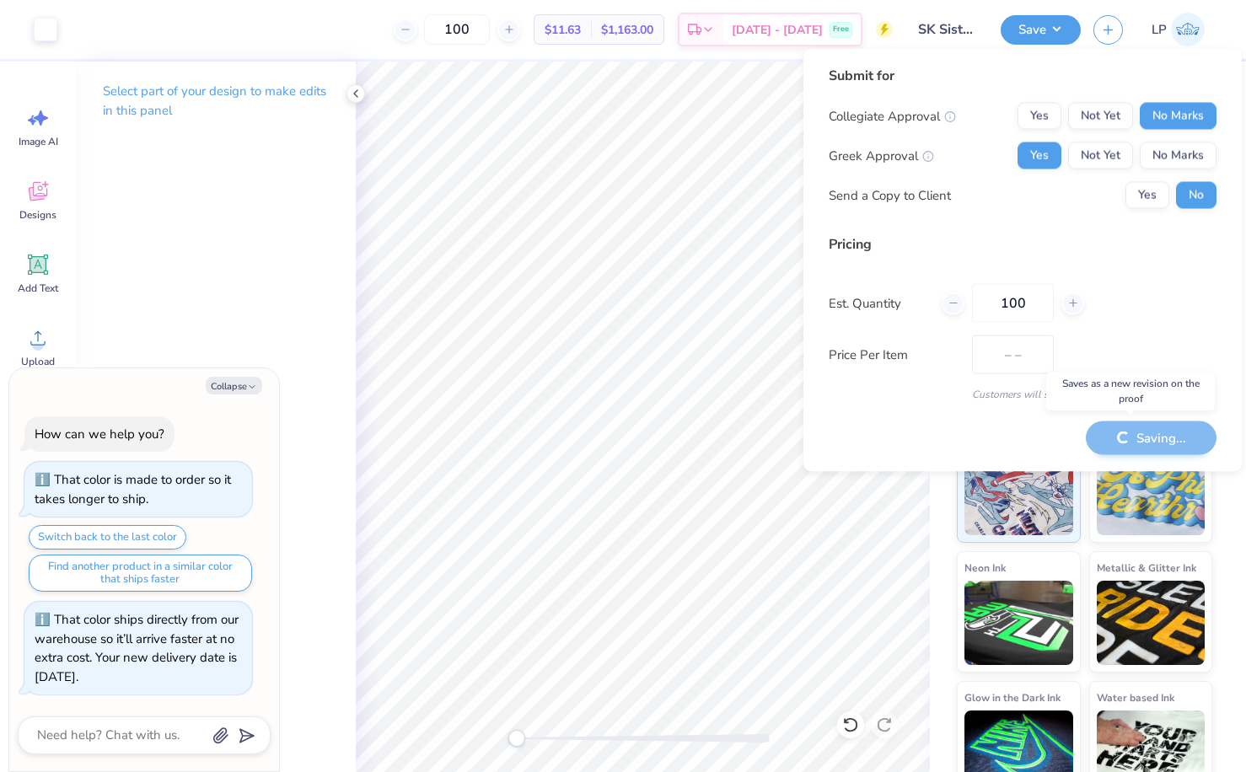
type textarea "x"
type input "$11.63"
type textarea "x"
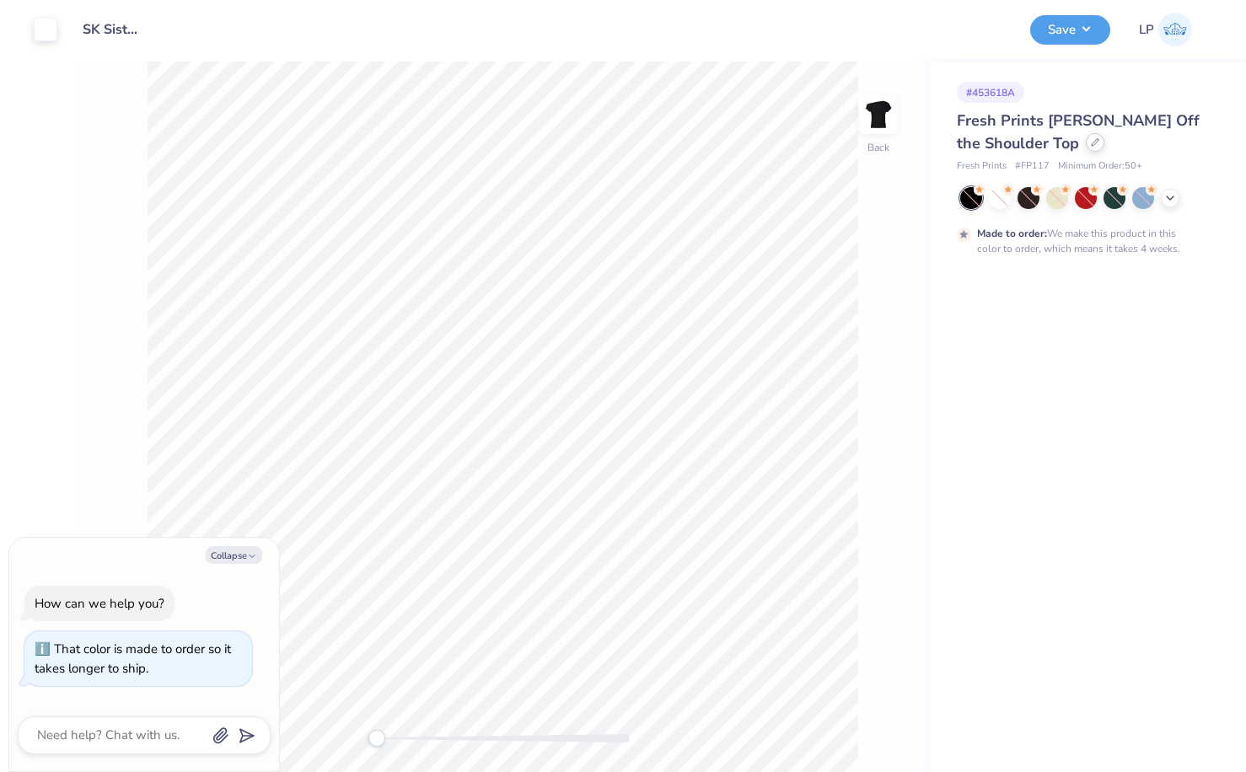
click at [1086, 147] on div at bounding box center [1095, 142] width 19 height 19
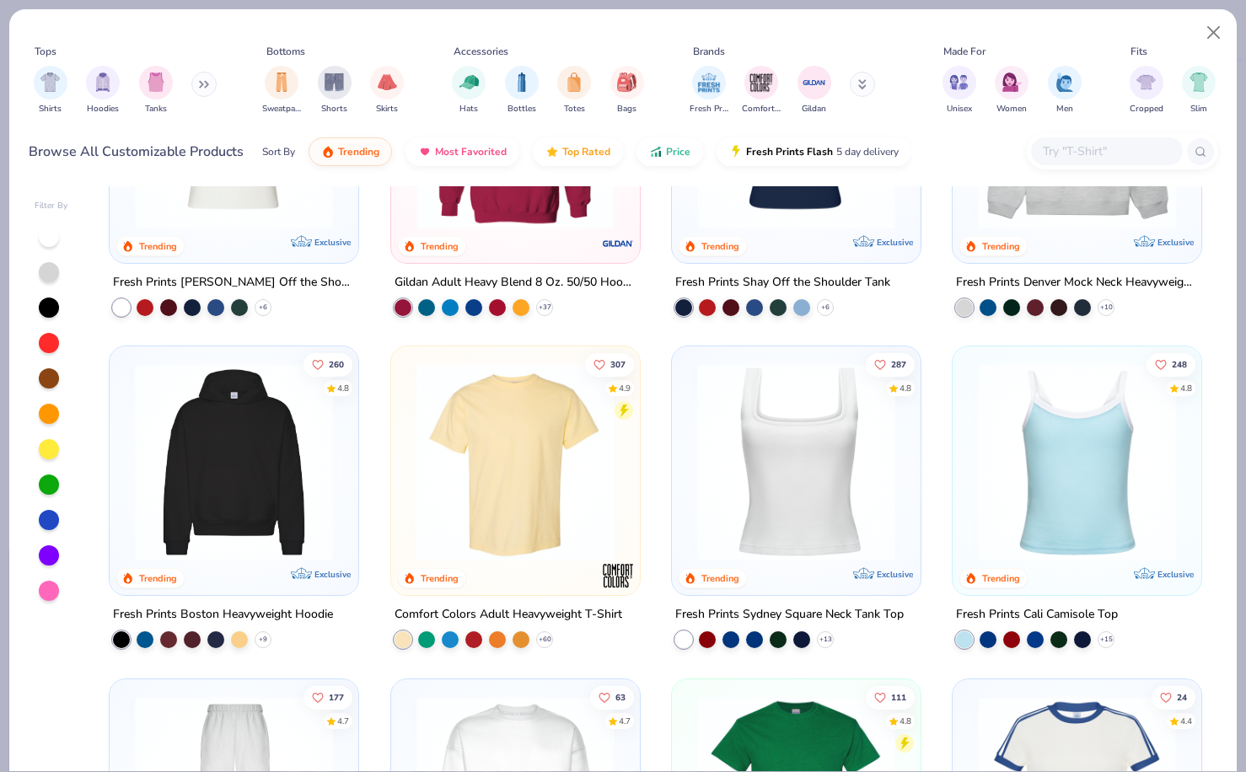
scroll to position [245, 0]
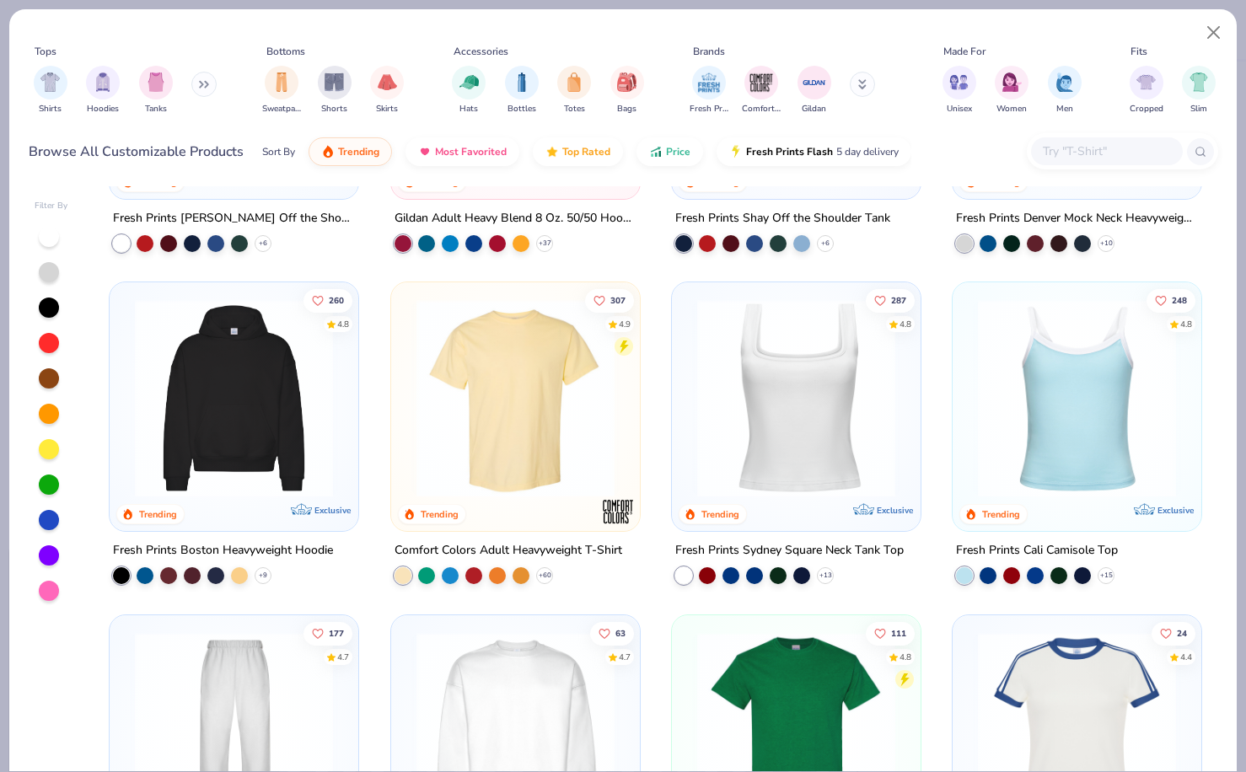
click at [758, 682] on img at bounding box center [796, 730] width 215 height 198
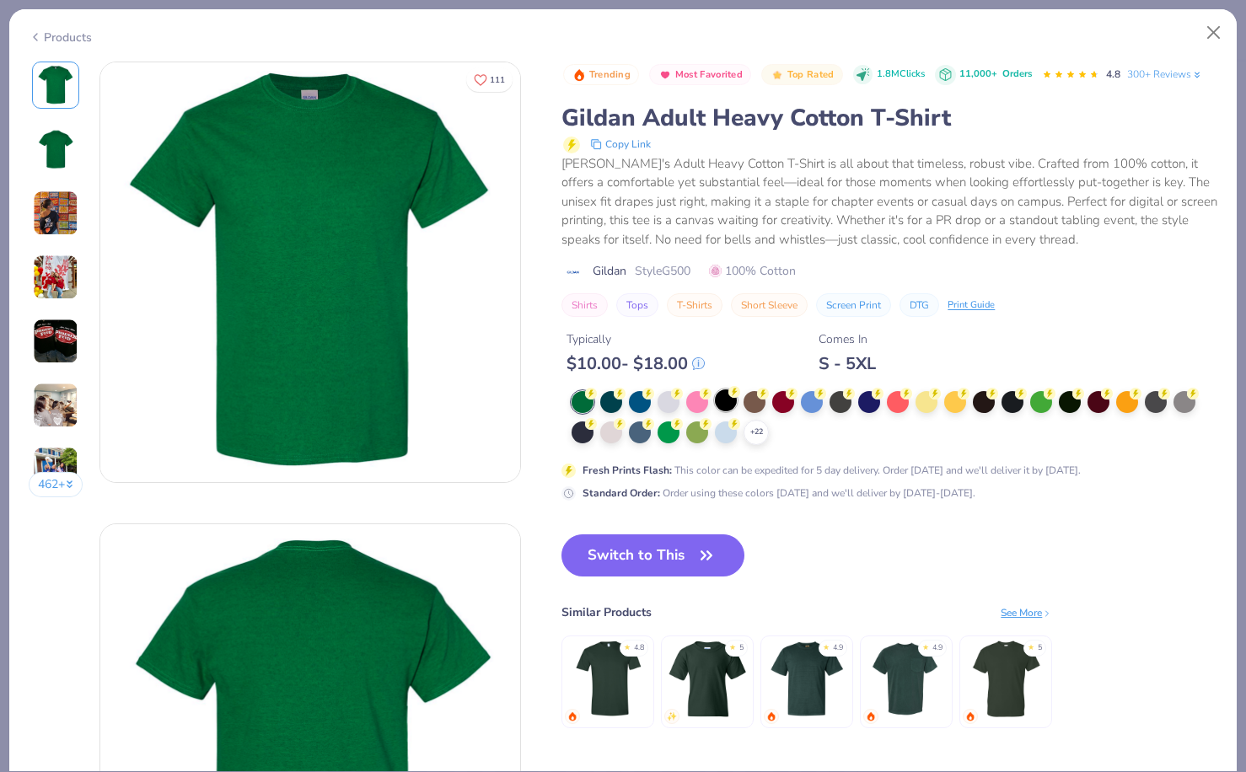
click at [729, 399] on div at bounding box center [726, 400] width 22 height 22
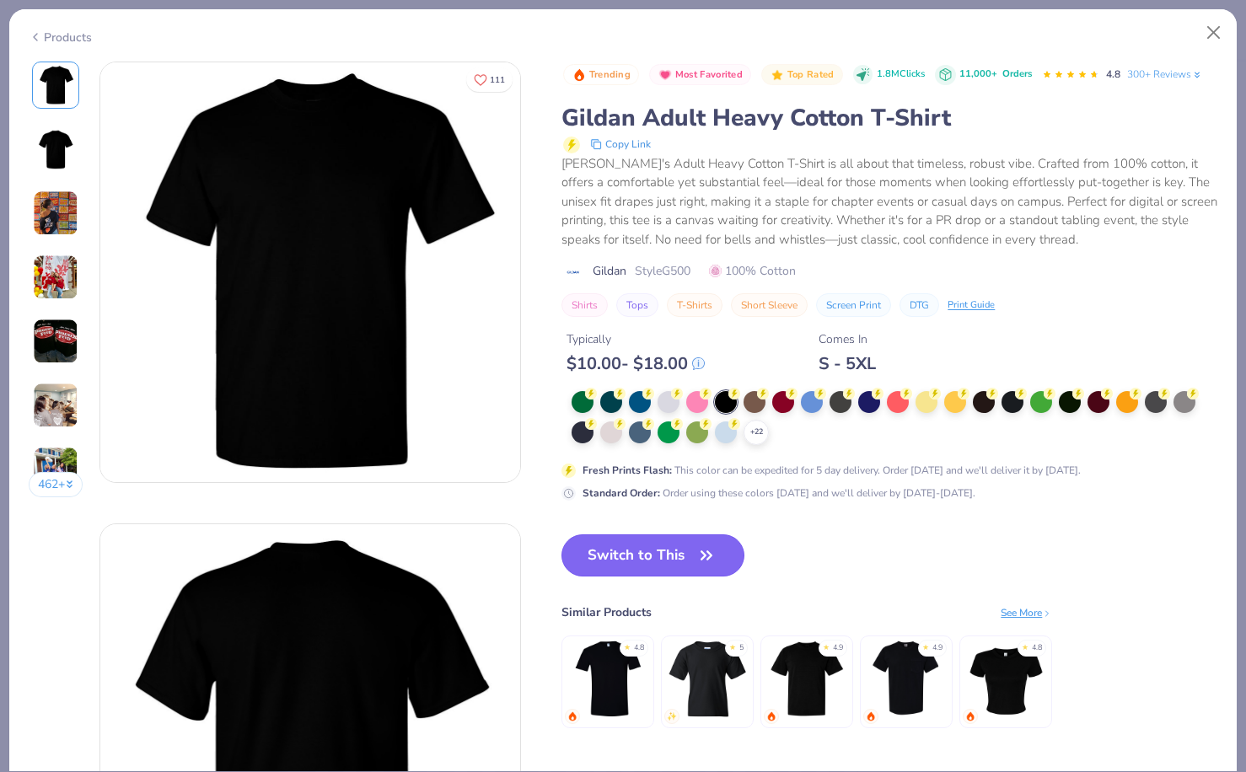
click at [657, 554] on button "Switch to This" at bounding box center [652, 555] width 183 height 42
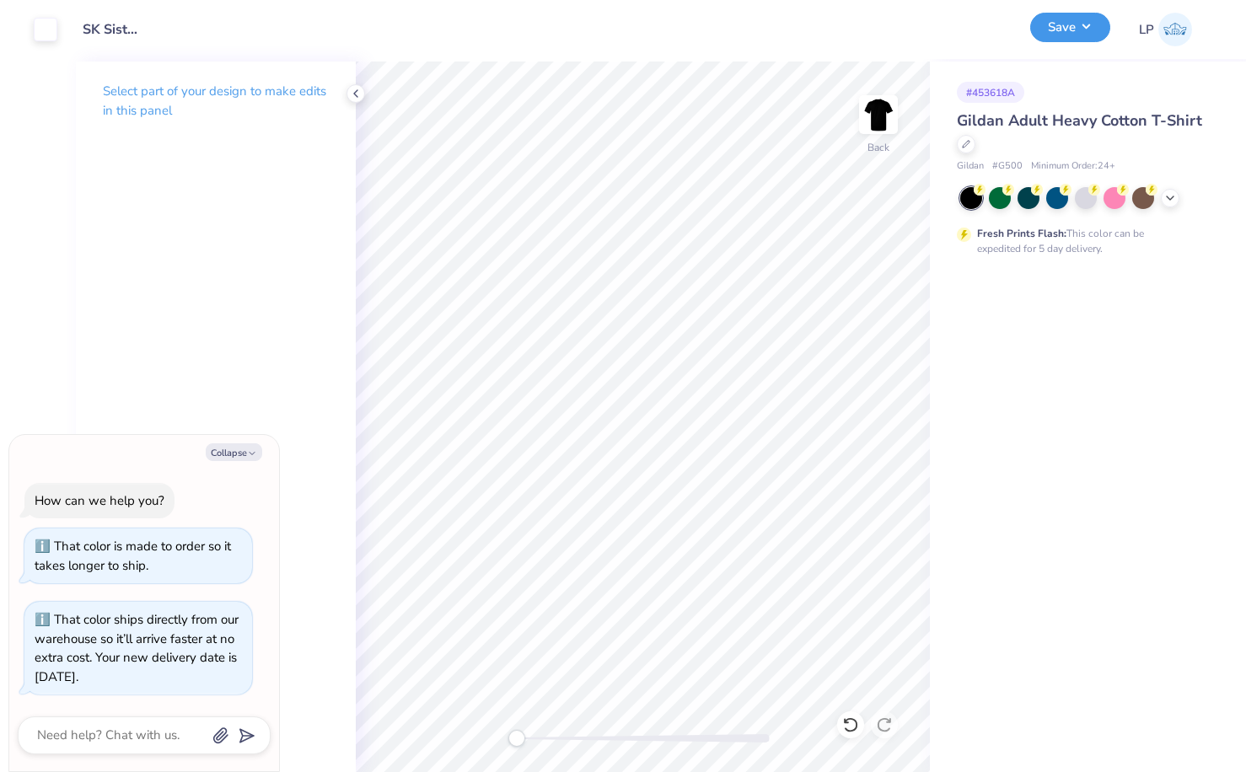
click at [1072, 35] on button "Save" at bounding box center [1070, 28] width 80 height 30
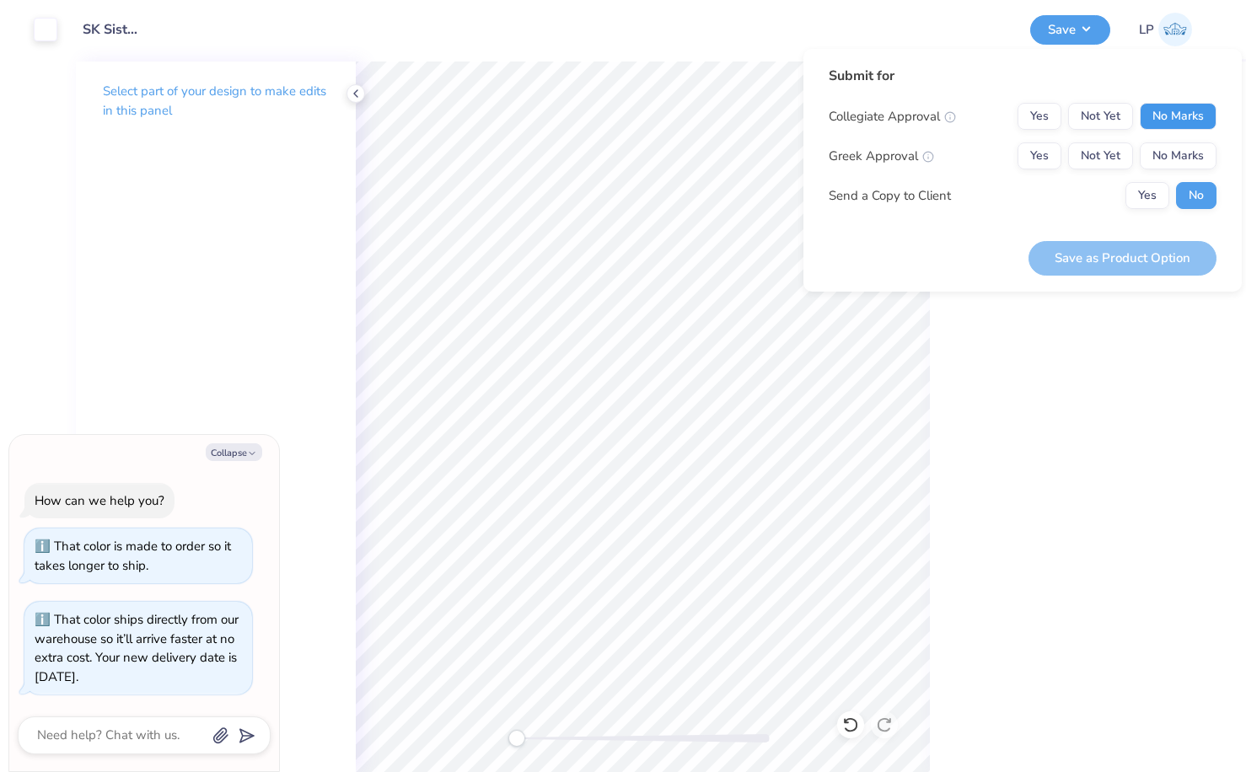
click at [1186, 121] on button "No Marks" at bounding box center [1178, 116] width 77 height 27
click at [1050, 164] on button "Yes" at bounding box center [1039, 155] width 44 height 27
click at [1140, 261] on button "Save as Product Option" at bounding box center [1122, 258] width 188 height 35
type textarea "x"
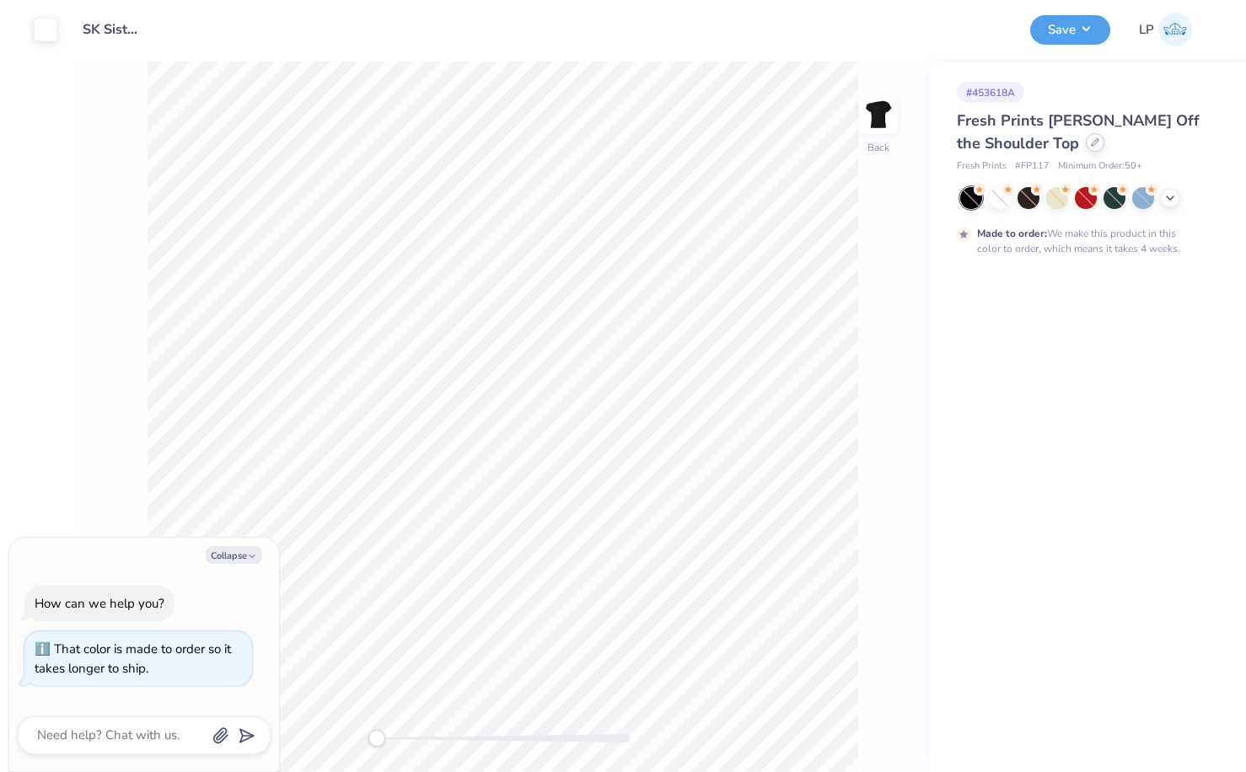
click at [1086, 148] on div at bounding box center [1095, 142] width 19 height 19
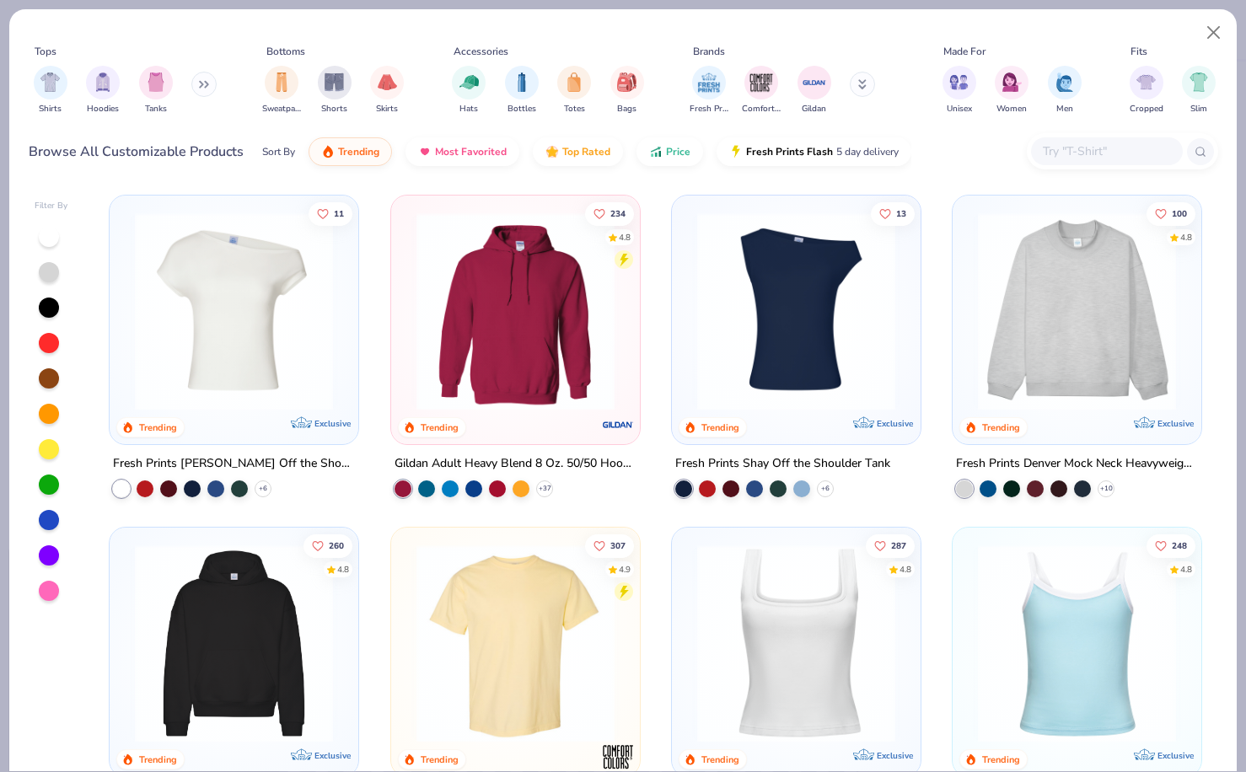
click at [868, 81] on button at bounding box center [862, 84] width 25 height 25
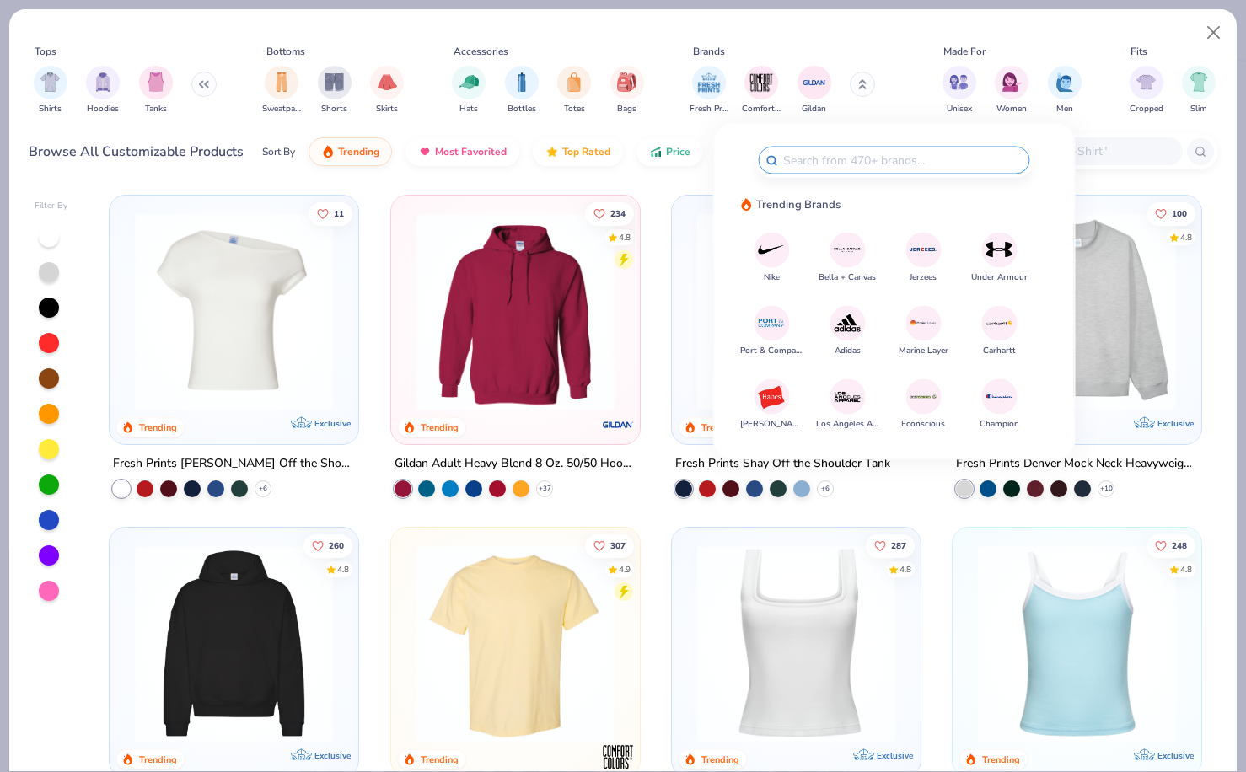
click at [841, 391] on img at bounding box center [848, 397] width 30 height 30
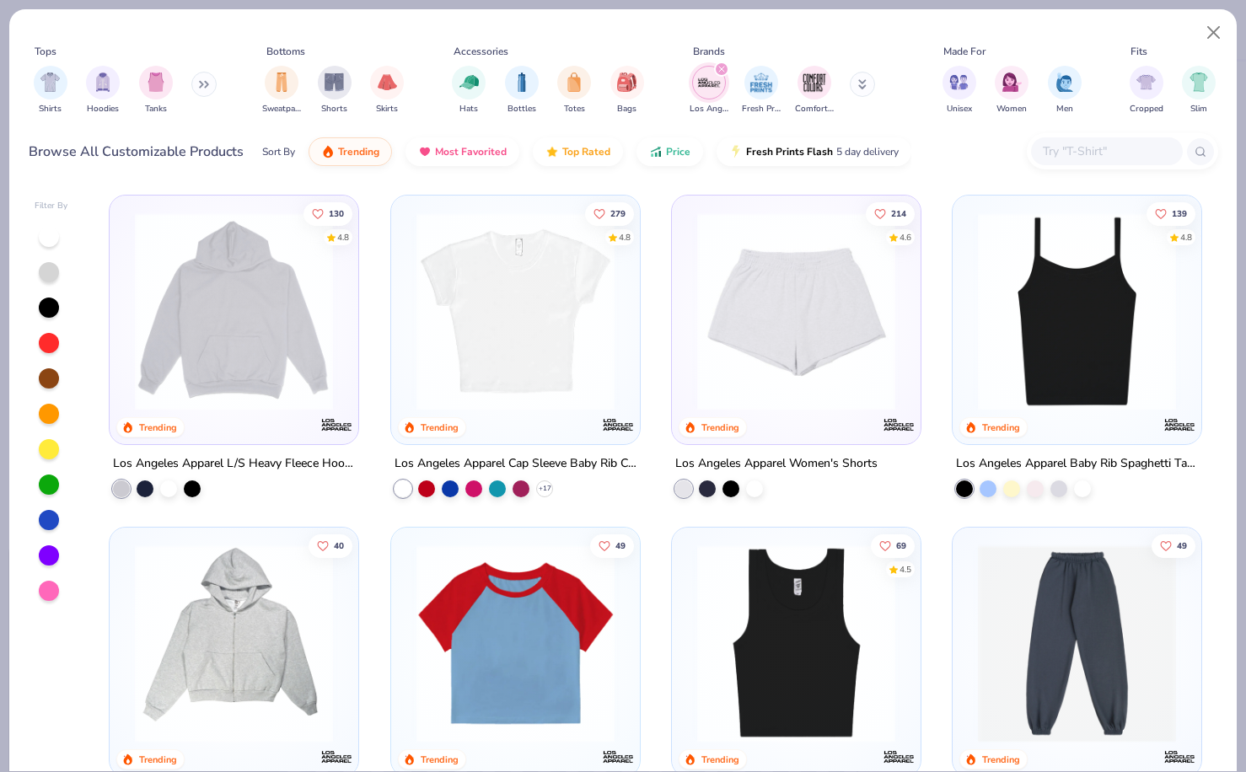
click at [1083, 341] on img at bounding box center [1076, 311] width 215 height 198
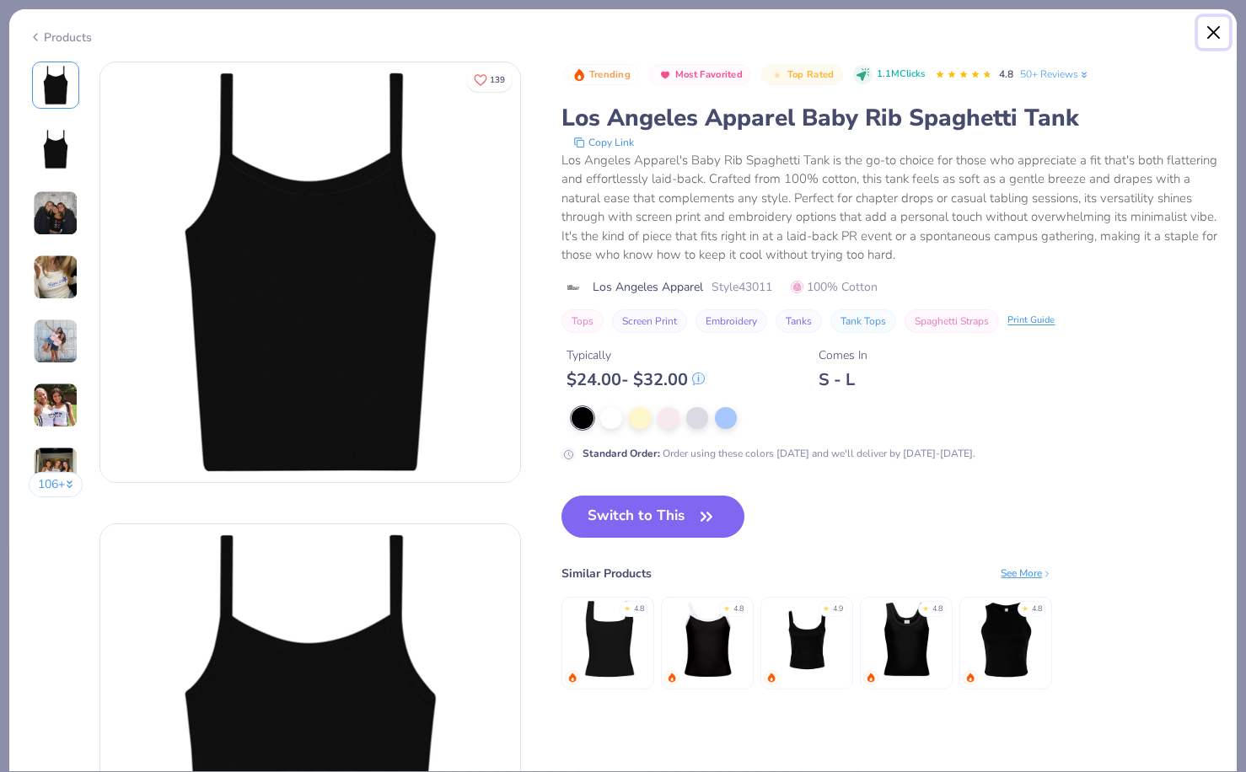
click at [1208, 24] on button "Close" at bounding box center [1214, 33] width 32 height 32
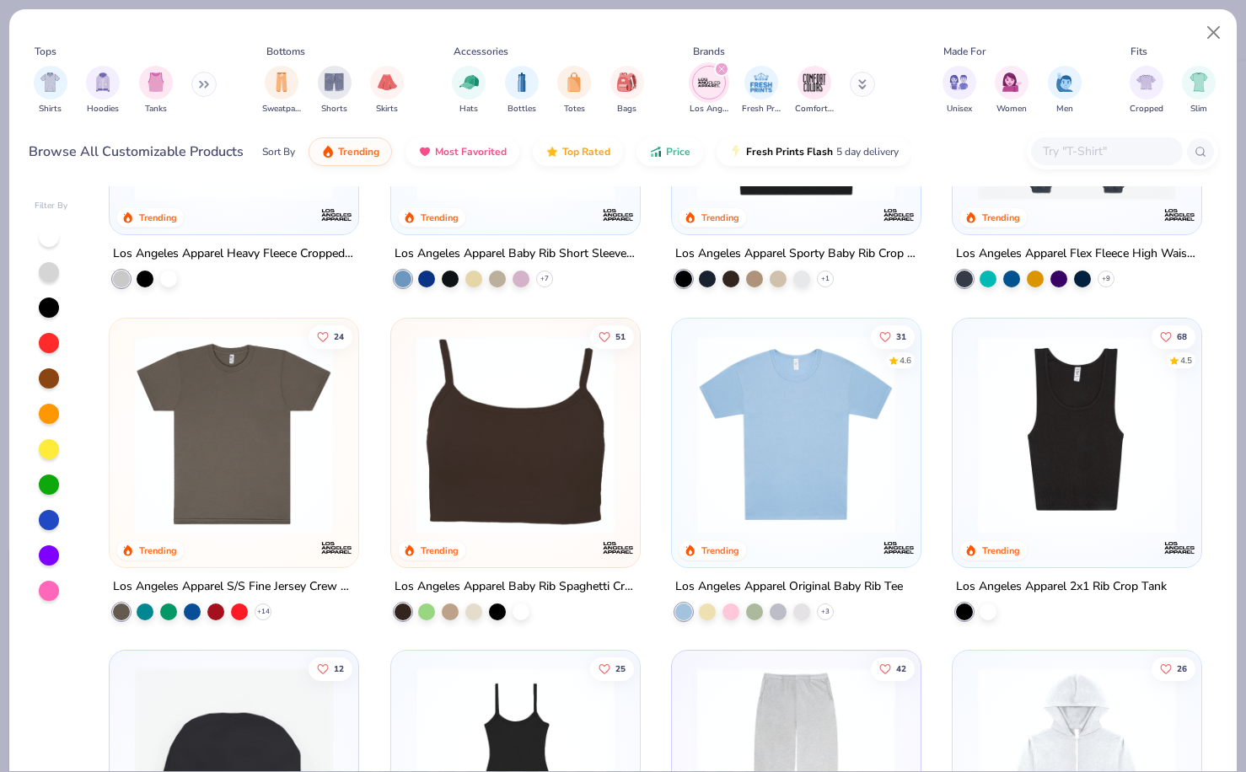
scroll to position [637, 0]
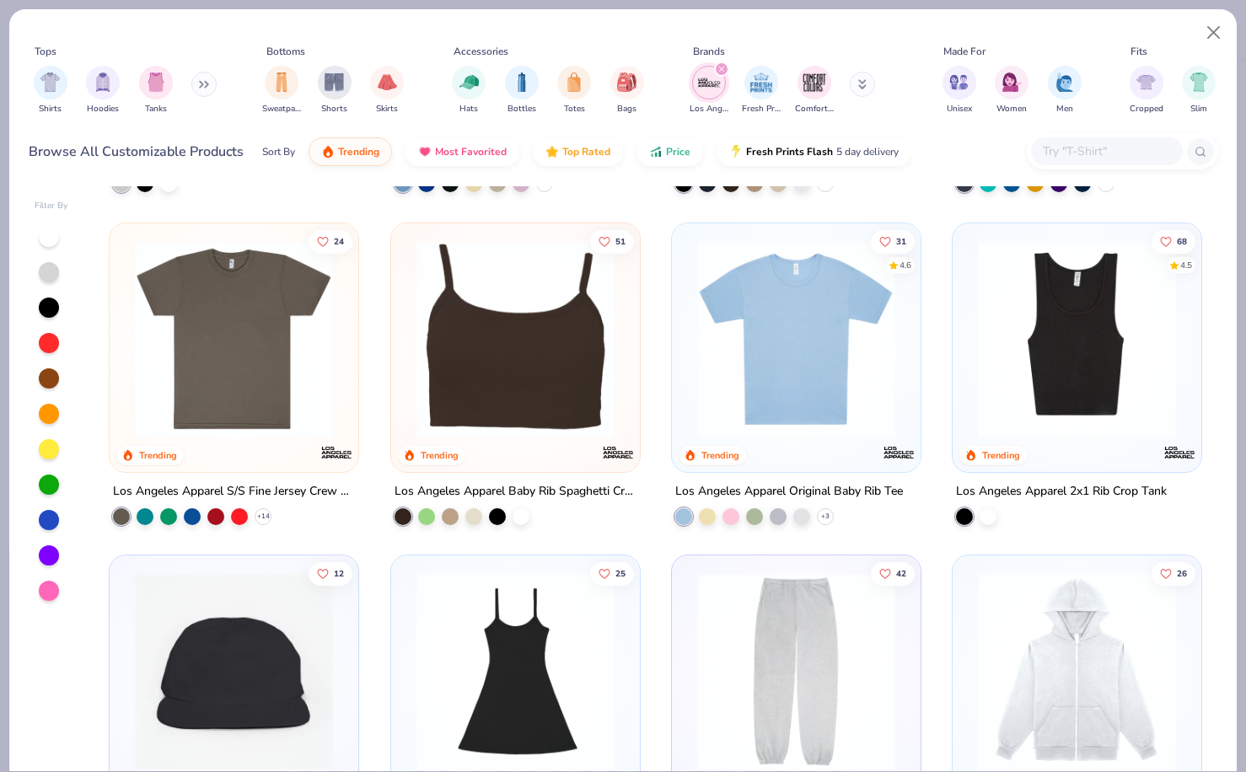
click at [550, 427] on img at bounding box center [515, 338] width 215 height 198
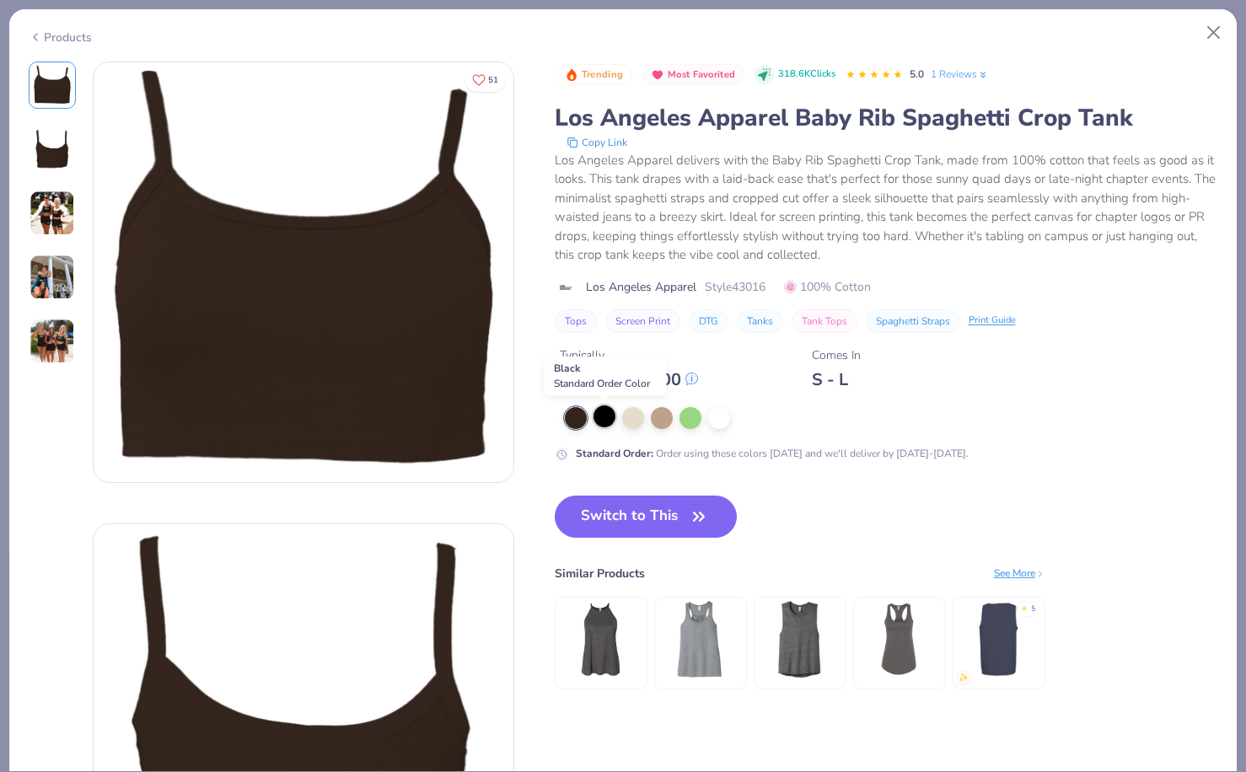
click at [597, 421] on div at bounding box center [604, 416] width 22 height 22
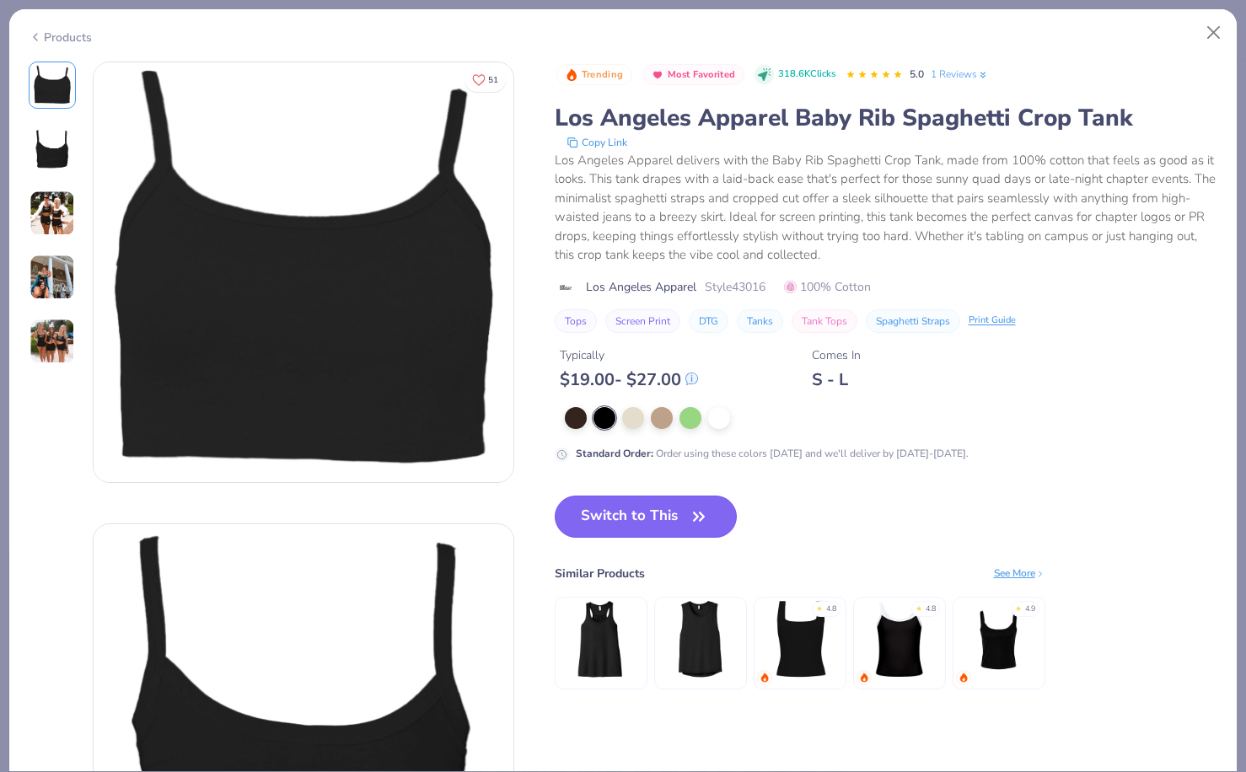
click at [603, 523] on button "Switch to This" at bounding box center [646, 517] width 183 height 42
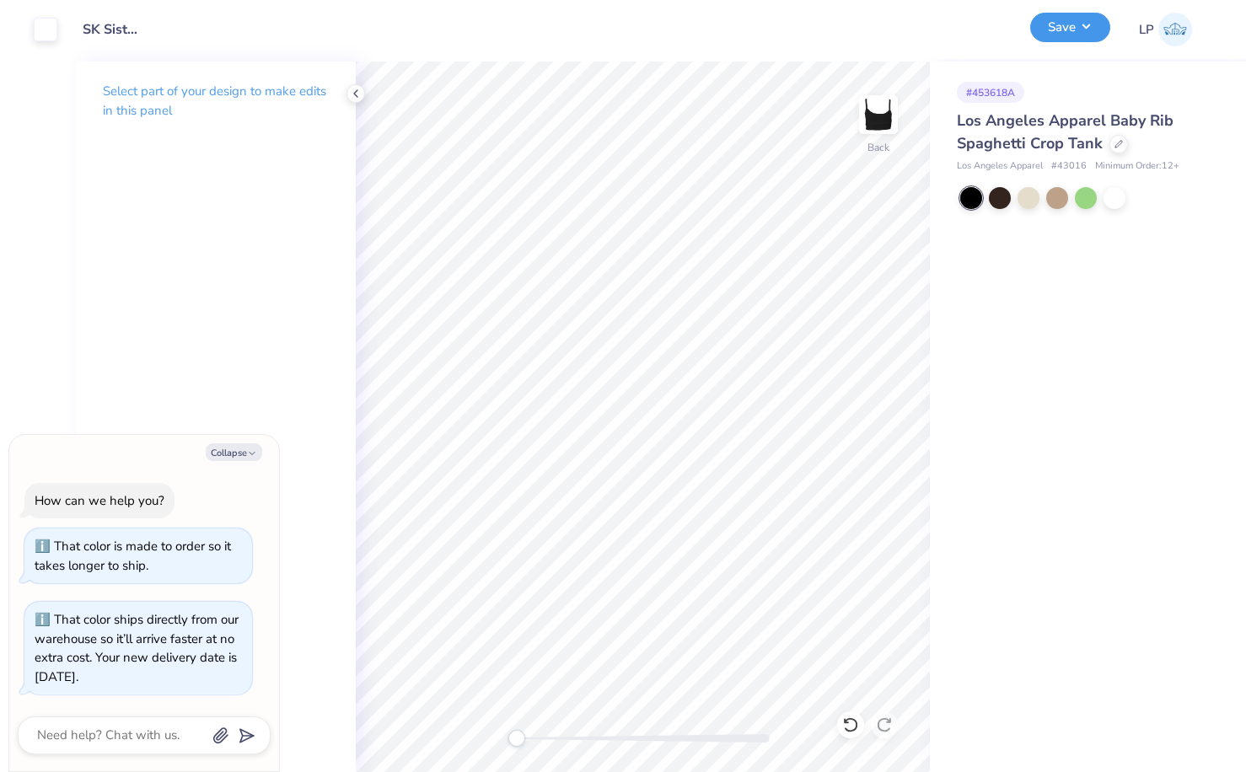
click at [1069, 33] on button "Save" at bounding box center [1070, 28] width 80 height 30
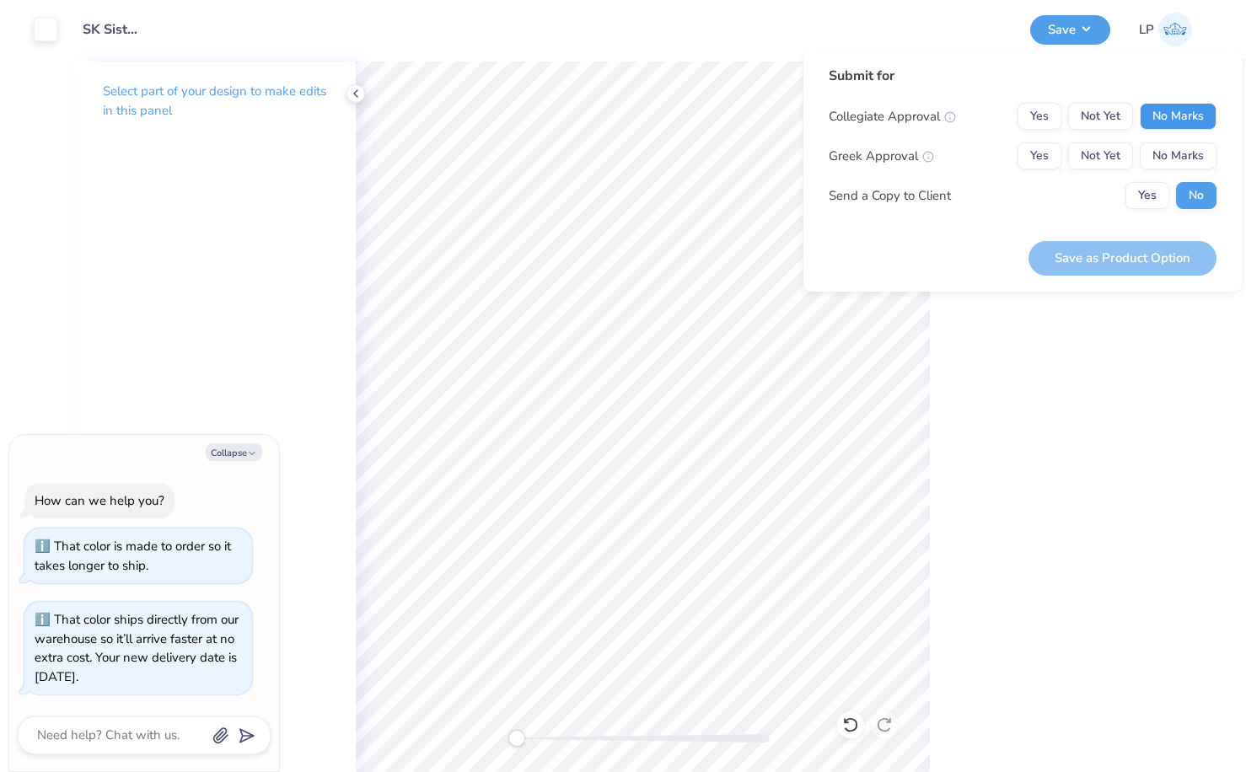
click at [1180, 128] on button "No Marks" at bounding box center [1178, 116] width 77 height 27
click at [1032, 164] on button "Yes" at bounding box center [1039, 155] width 44 height 27
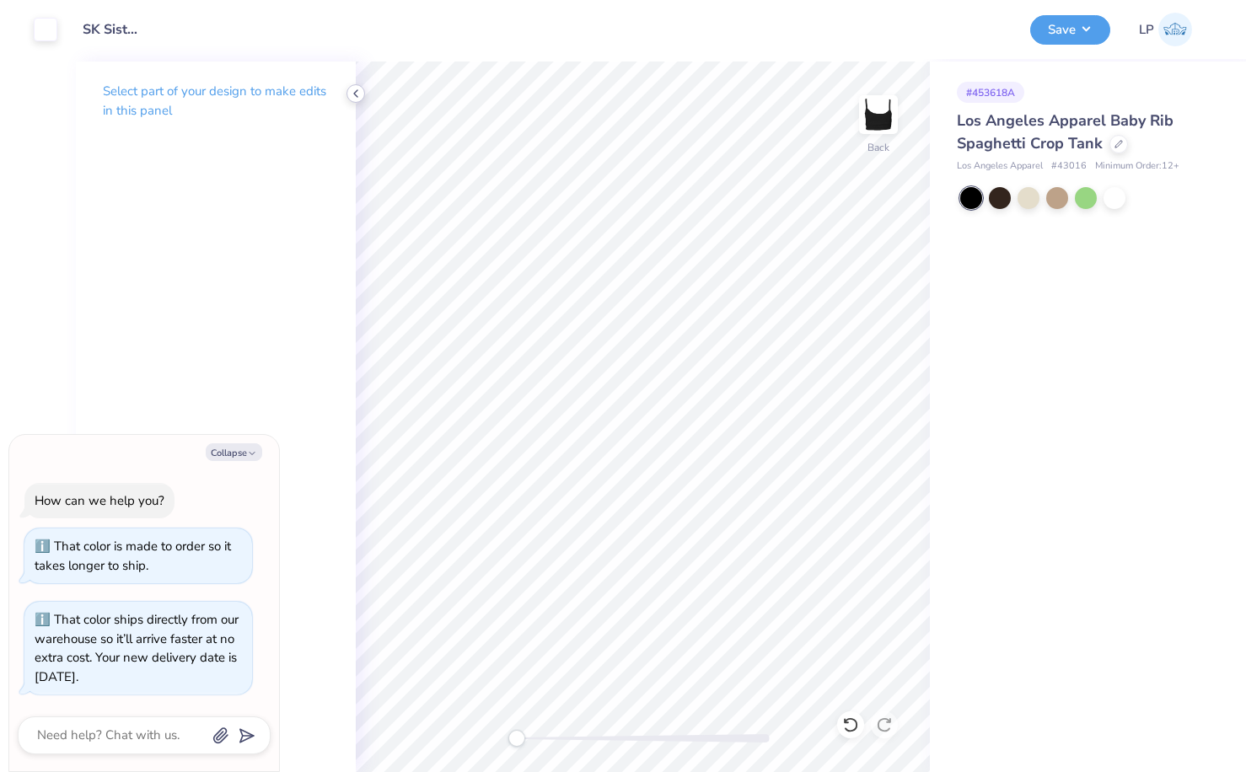
click at [354, 88] on icon at bounding box center [355, 93] width 13 height 13
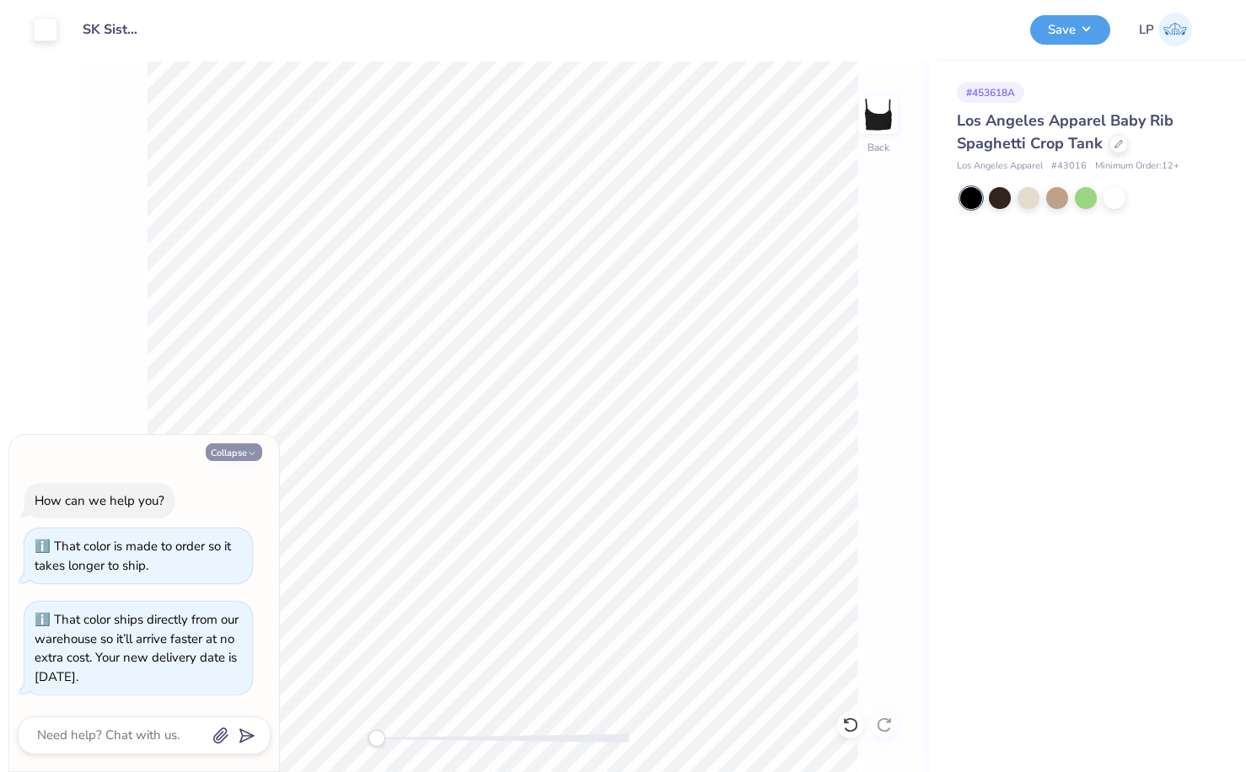
click at [250, 460] on button "Collapse" at bounding box center [234, 452] width 56 height 18
type textarea "x"
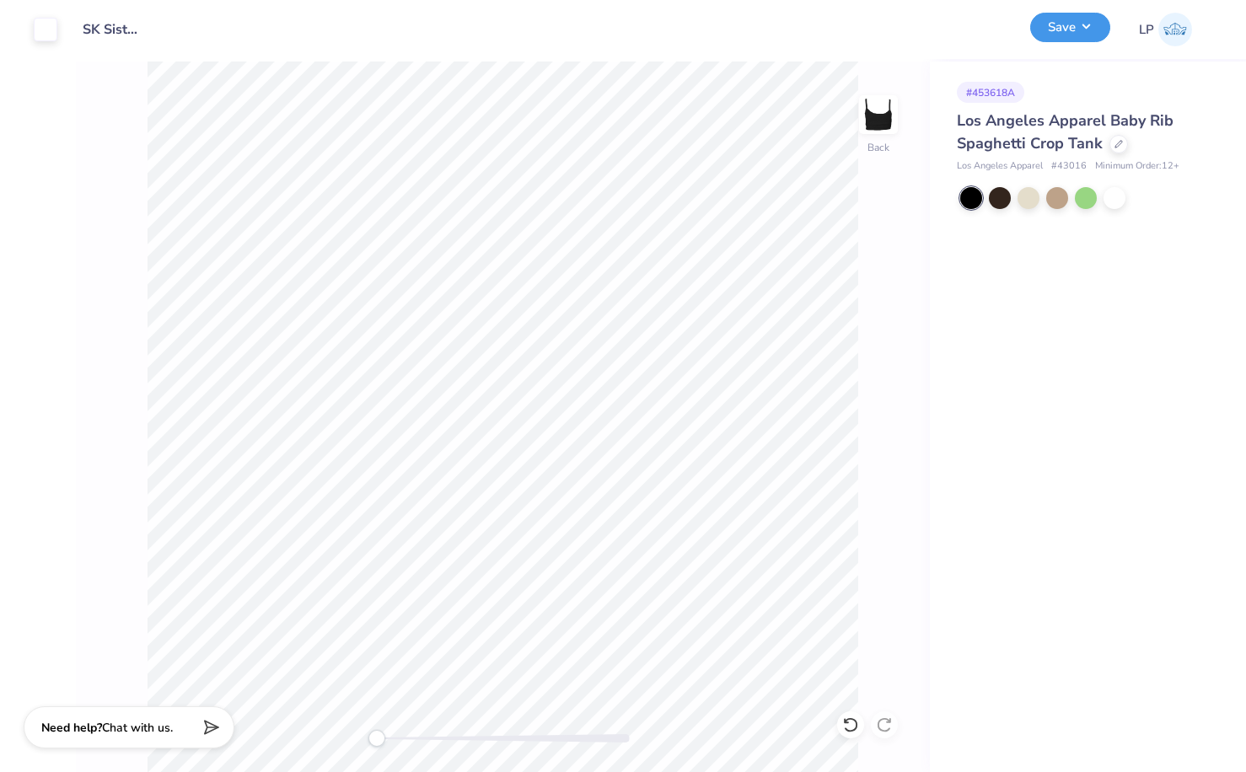
click at [1082, 39] on button "Save" at bounding box center [1070, 28] width 80 height 30
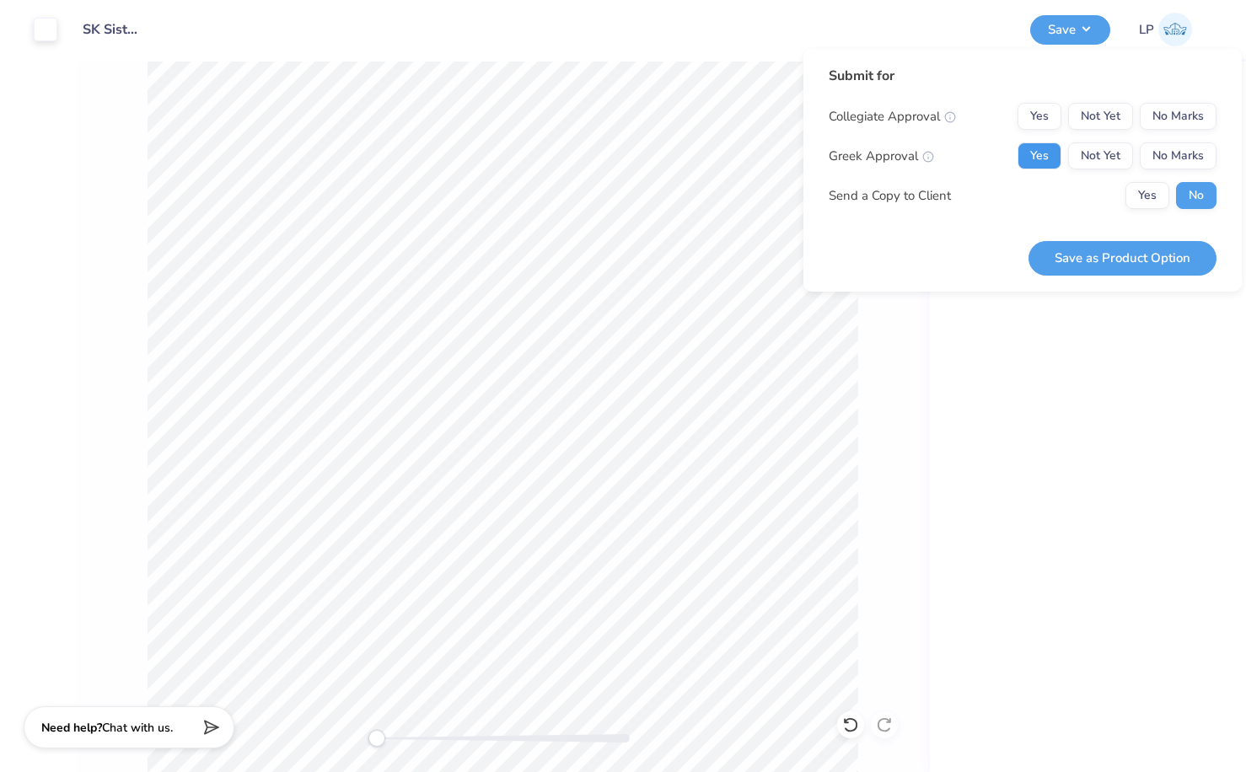
click at [1023, 153] on button "Yes" at bounding box center [1039, 155] width 44 height 27
click at [1174, 110] on button "No Marks" at bounding box center [1178, 116] width 77 height 27
click at [1180, 267] on button "Save as Product Option" at bounding box center [1122, 258] width 188 height 35
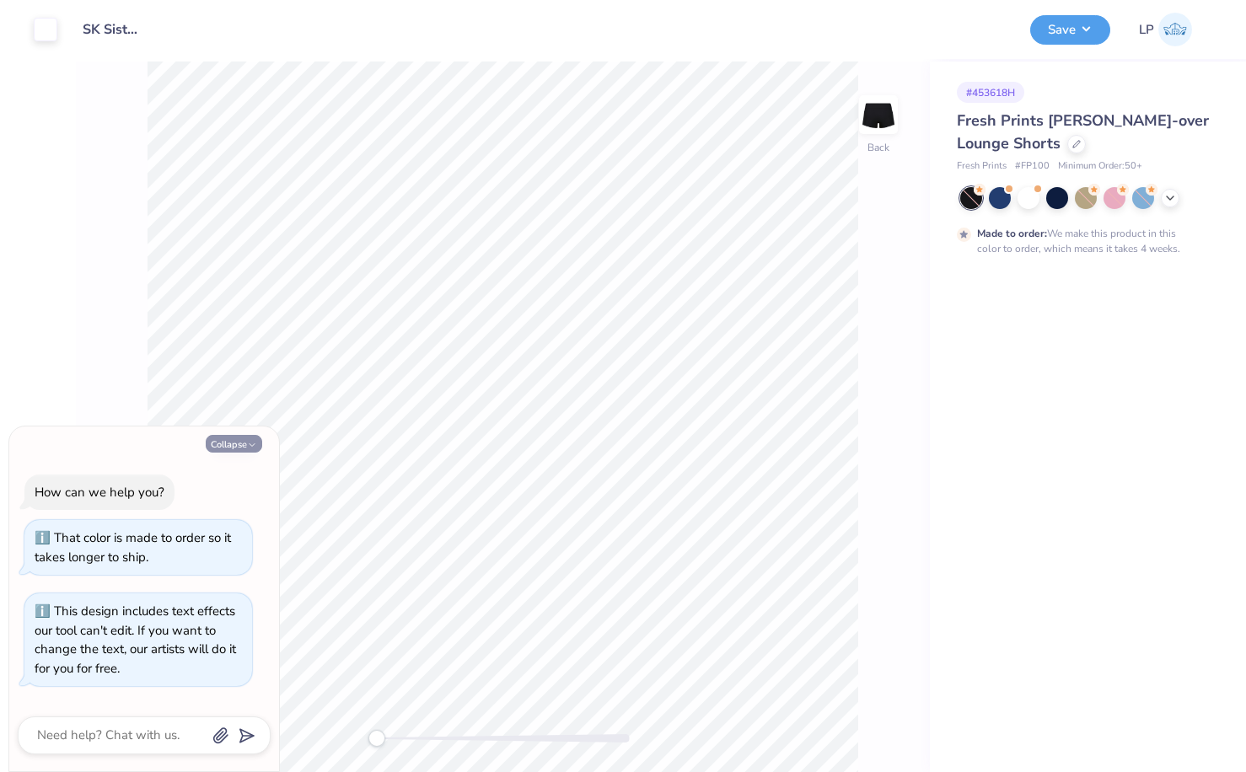
click at [228, 445] on button "Collapse" at bounding box center [234, 444] width 56 height 18
type textarea "x"
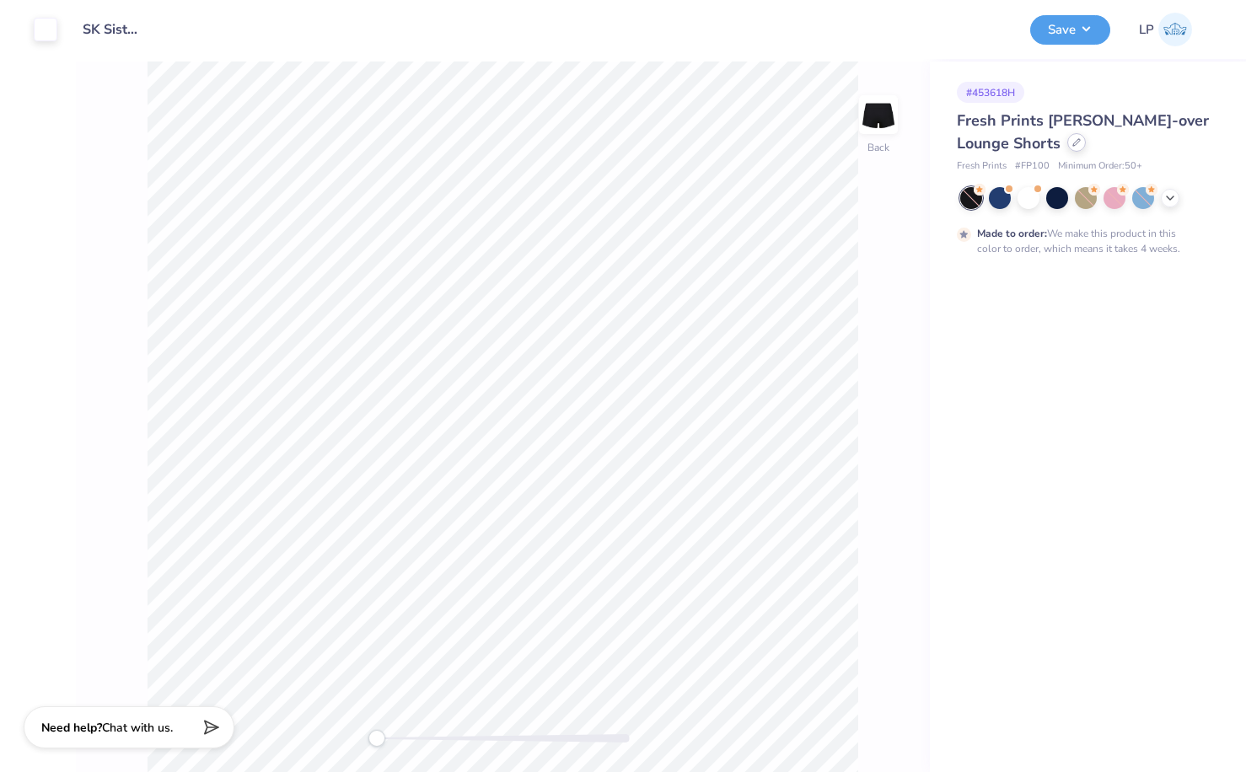
click at [1069, 139] on div at bounding box center [1076, 142] width 19 height 19
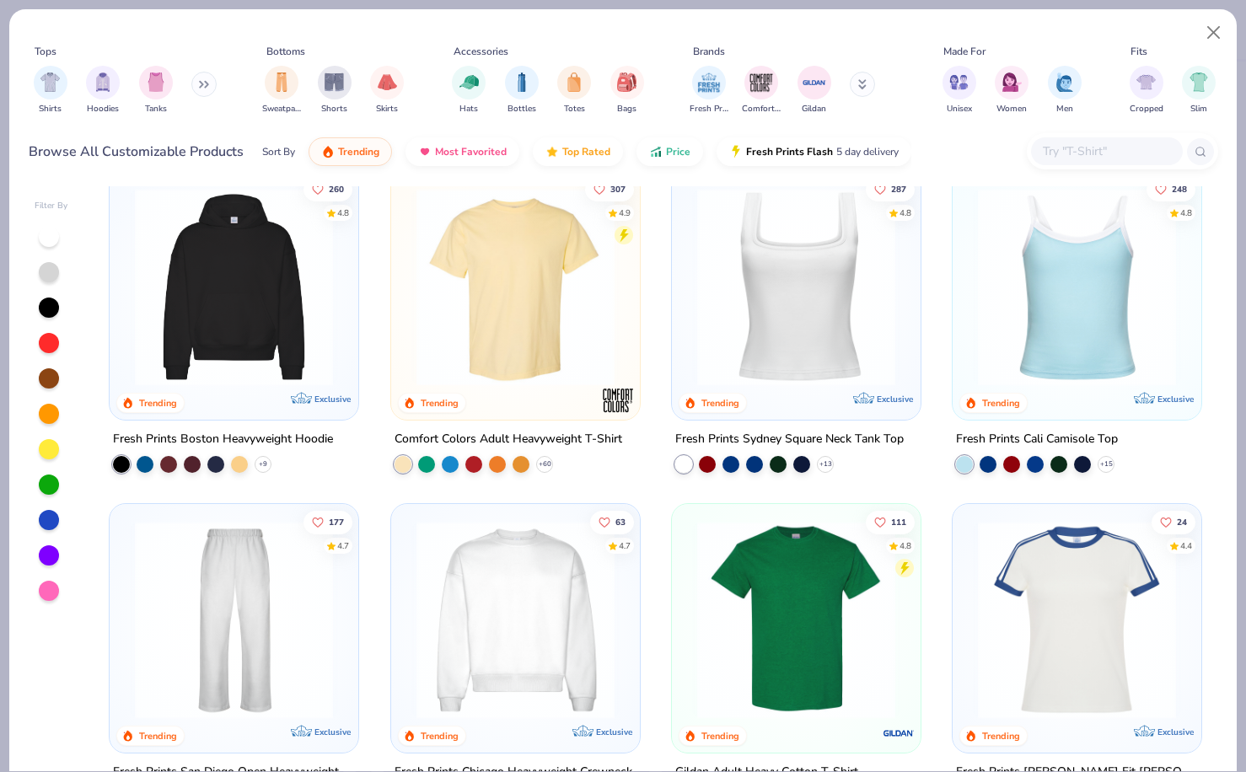
scroll to position [554, 0]
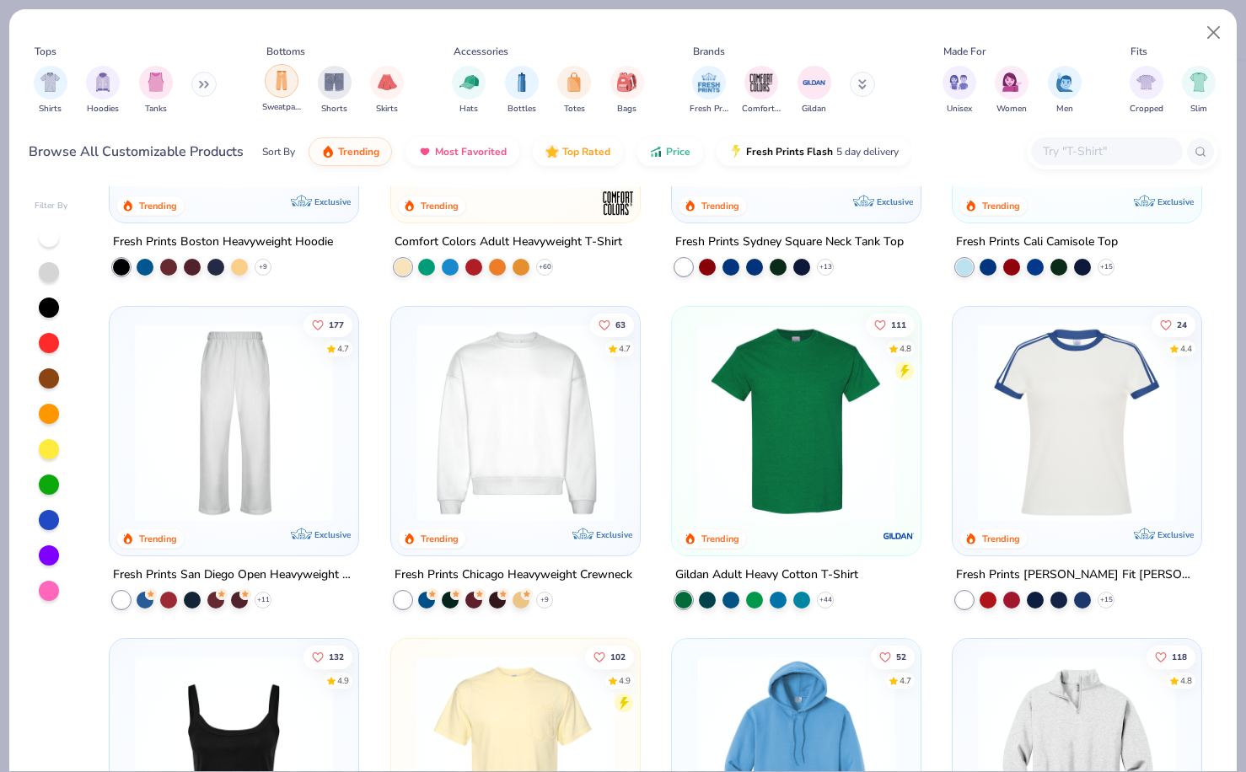
click at [287, 77] on img "filter for Sweatpants" at bounding box center [281, 80] width 19 height 19
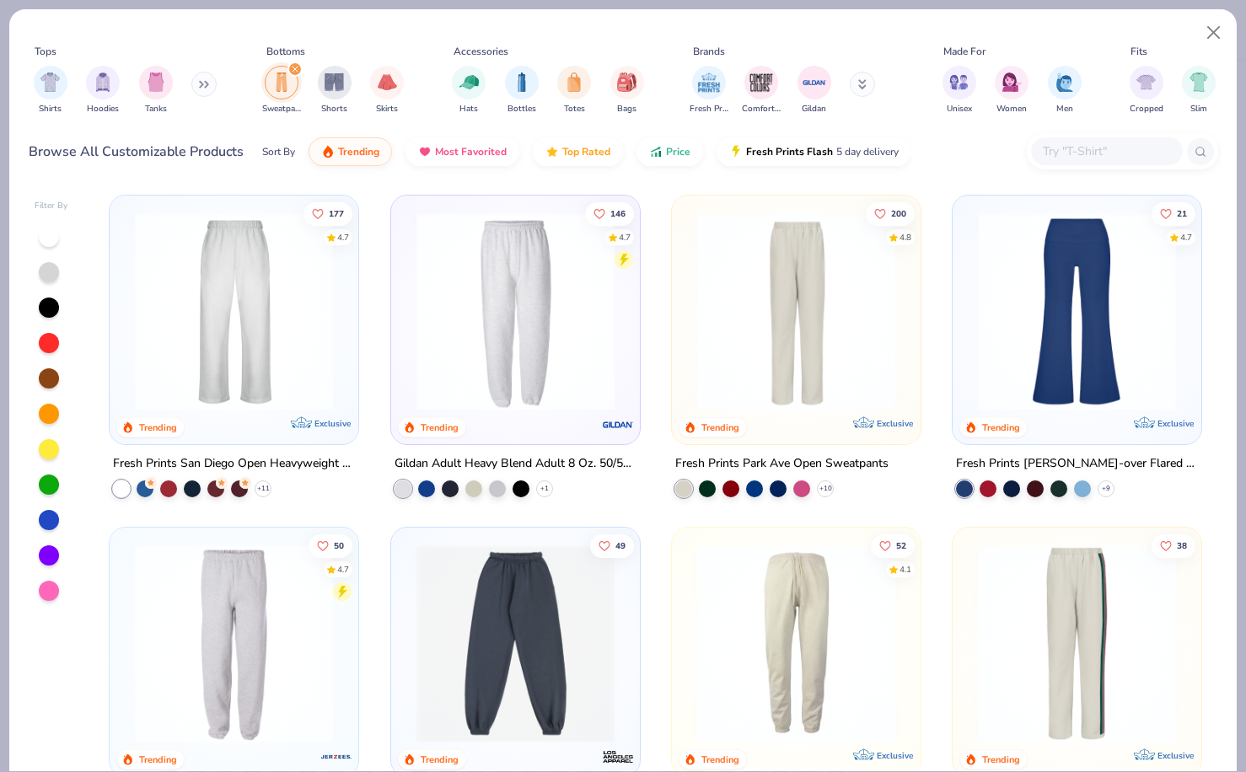
click at [1047, 285] on img at bounding box center [1076, 311] width 215 height 198
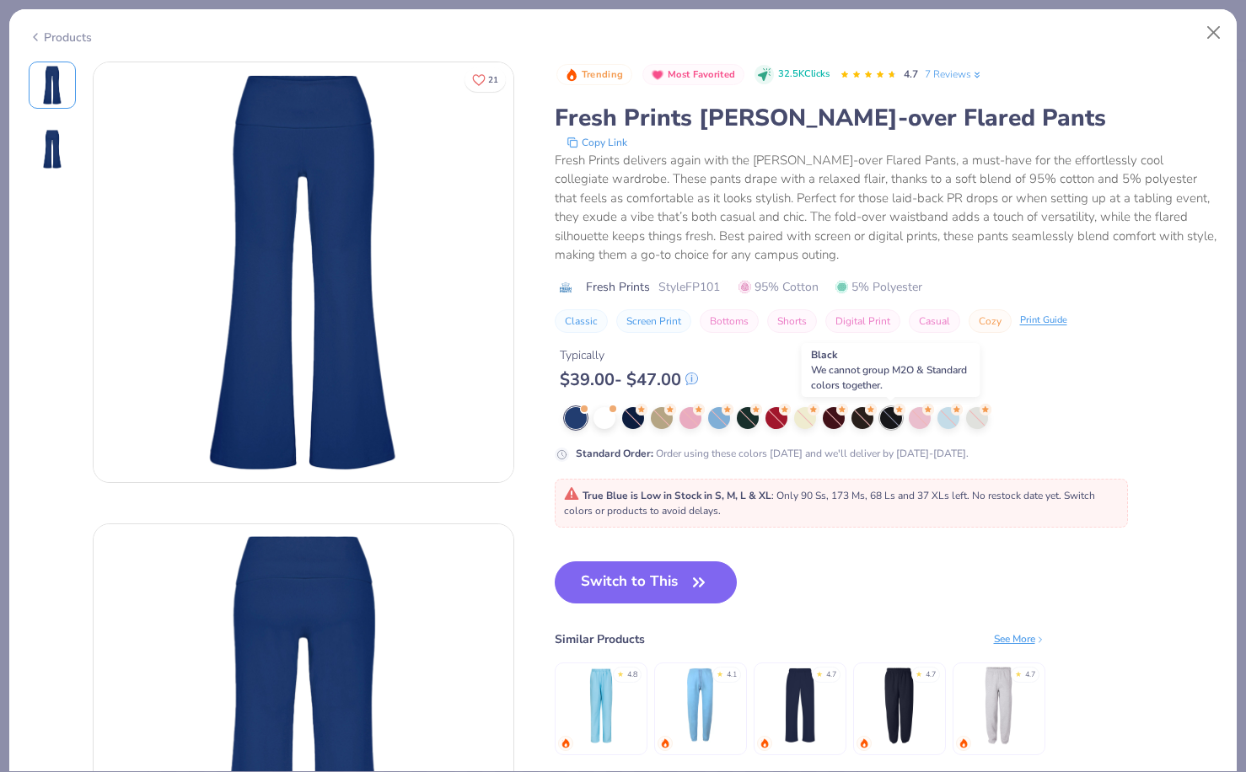
click at [890, 424] on div at bounding box center [891, 418] width 22 height 22
click at [893, 421] on div at bounding box center [891, 418] width 22 height 22
click at [1107, 229] on div "Fresh Prints delivers again with the Katie Fold-over Flared Pants, a must-have …" at bounding box center [886, 208] width 663 height 114
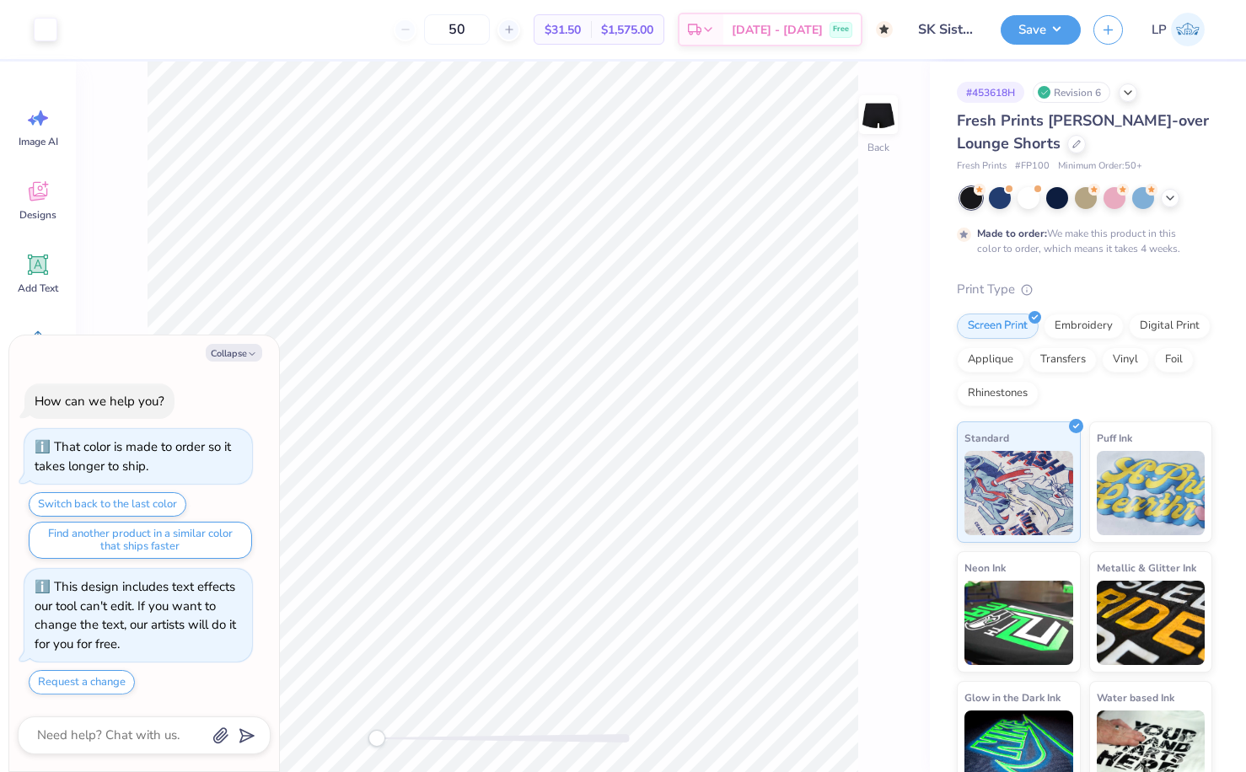
click at [866, 649] on div "Back" at bounding box center [503, 417] width 854 height 711
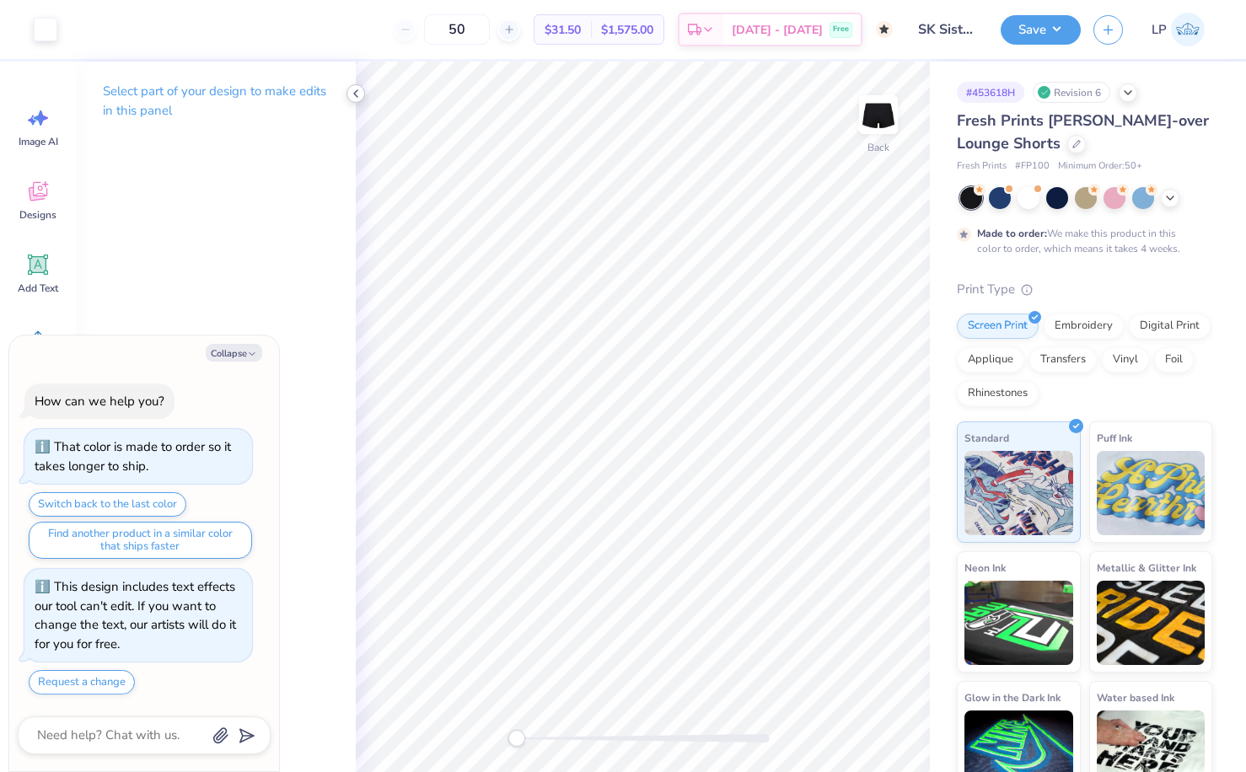
click at [359, 93] on icon at bounding box center [355, 93] width 13 height 13
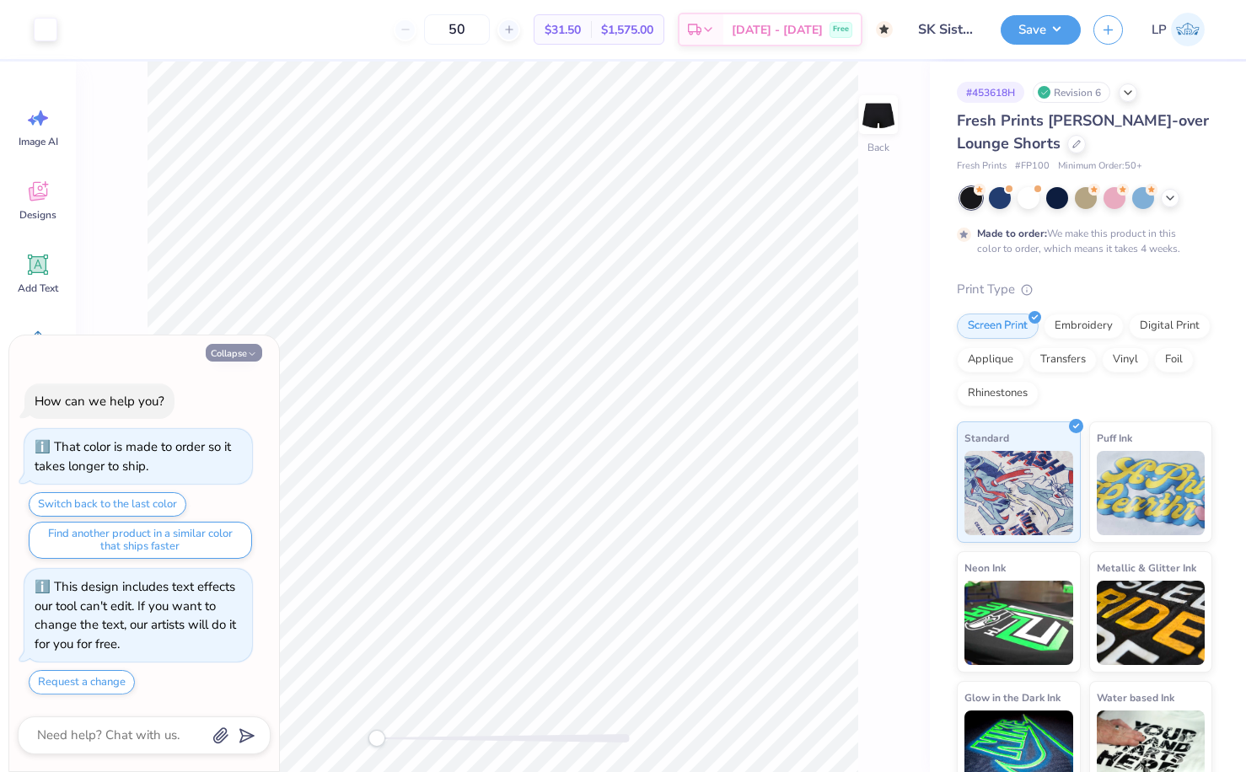
click at [237, 352] on button "Collapse" at bounding box center [234, 353] width 56 height 18
type textarea "x"
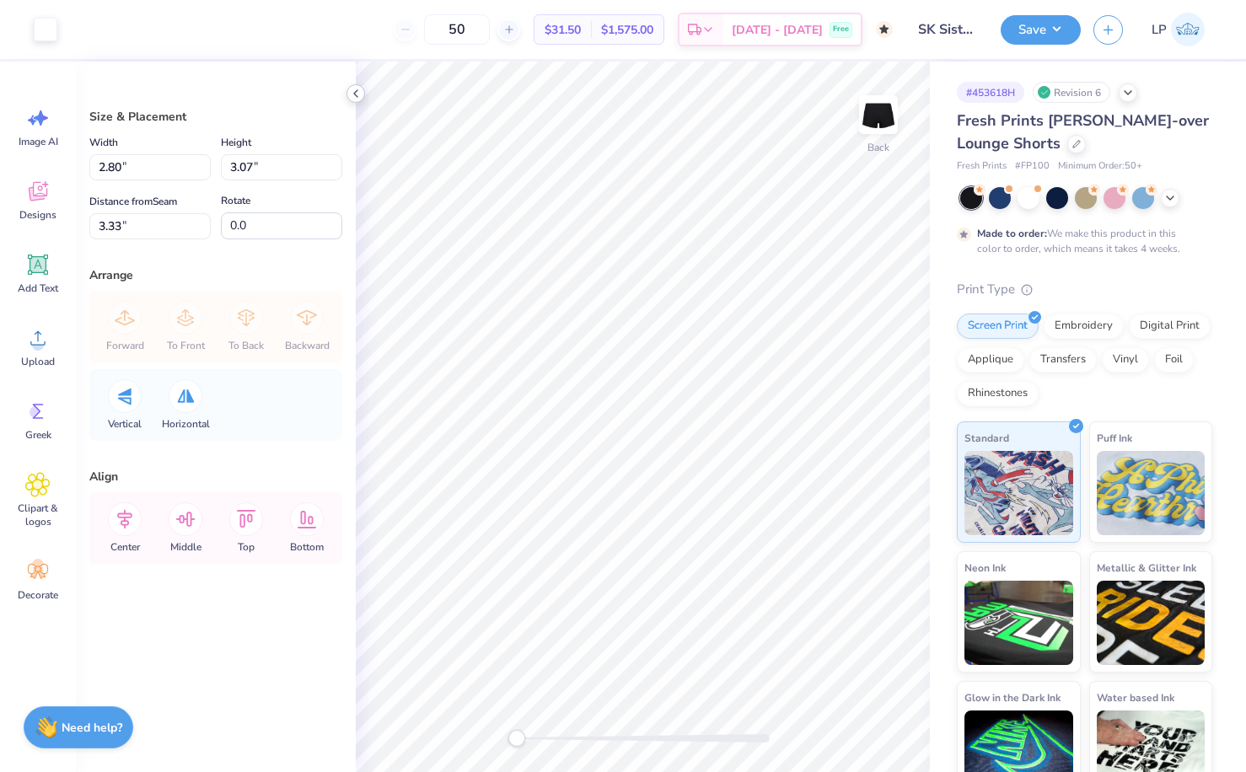
click at [356, 92] on icon at bounding box center [355, 93] width 13 height 13
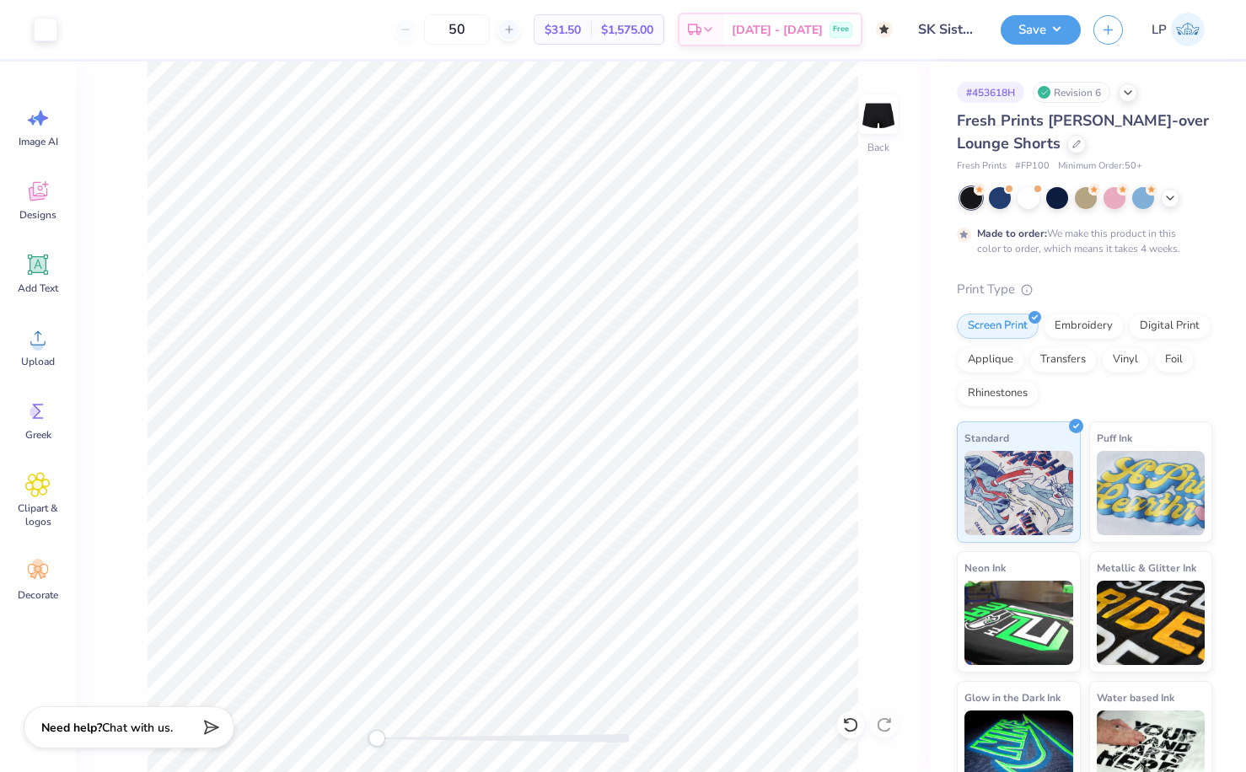
click at [867, 591] on div "Back" at bounding box center [503, 417] width 854 height 711
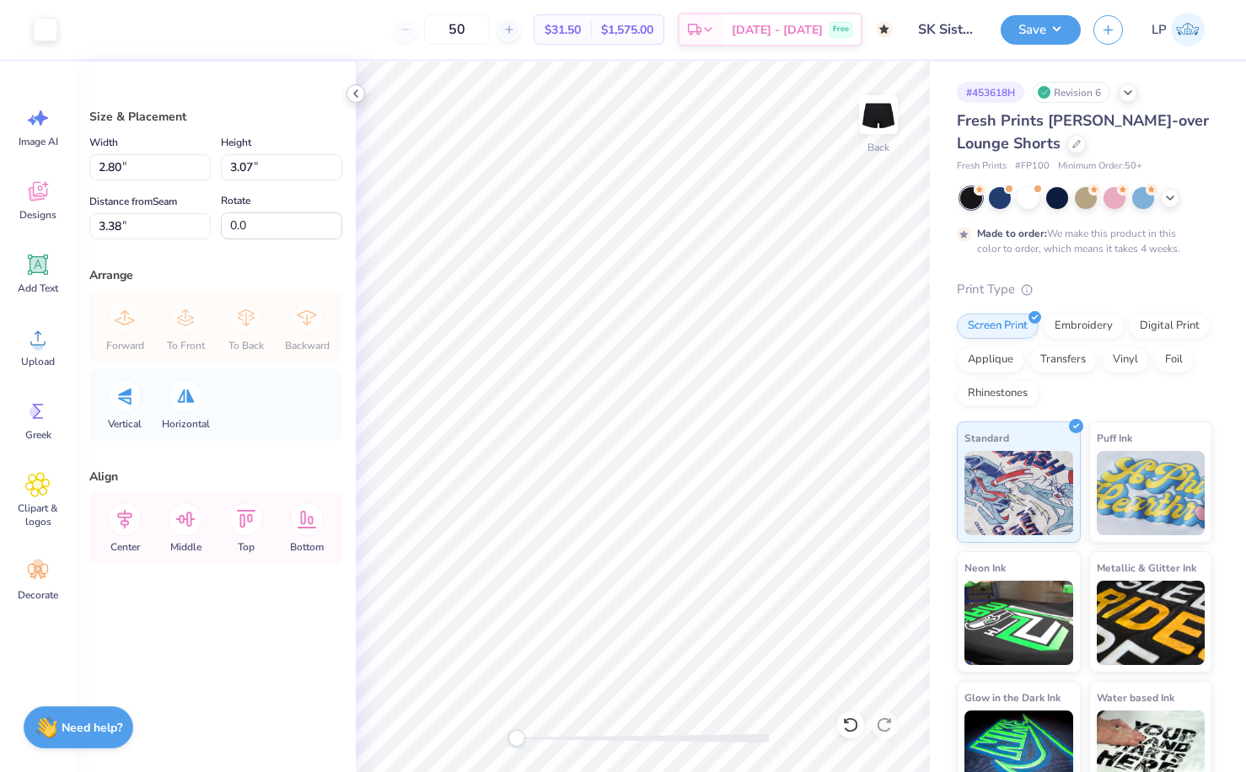
click at [352, 92] on icon at bounding box center [355, 93] width 13 height 13
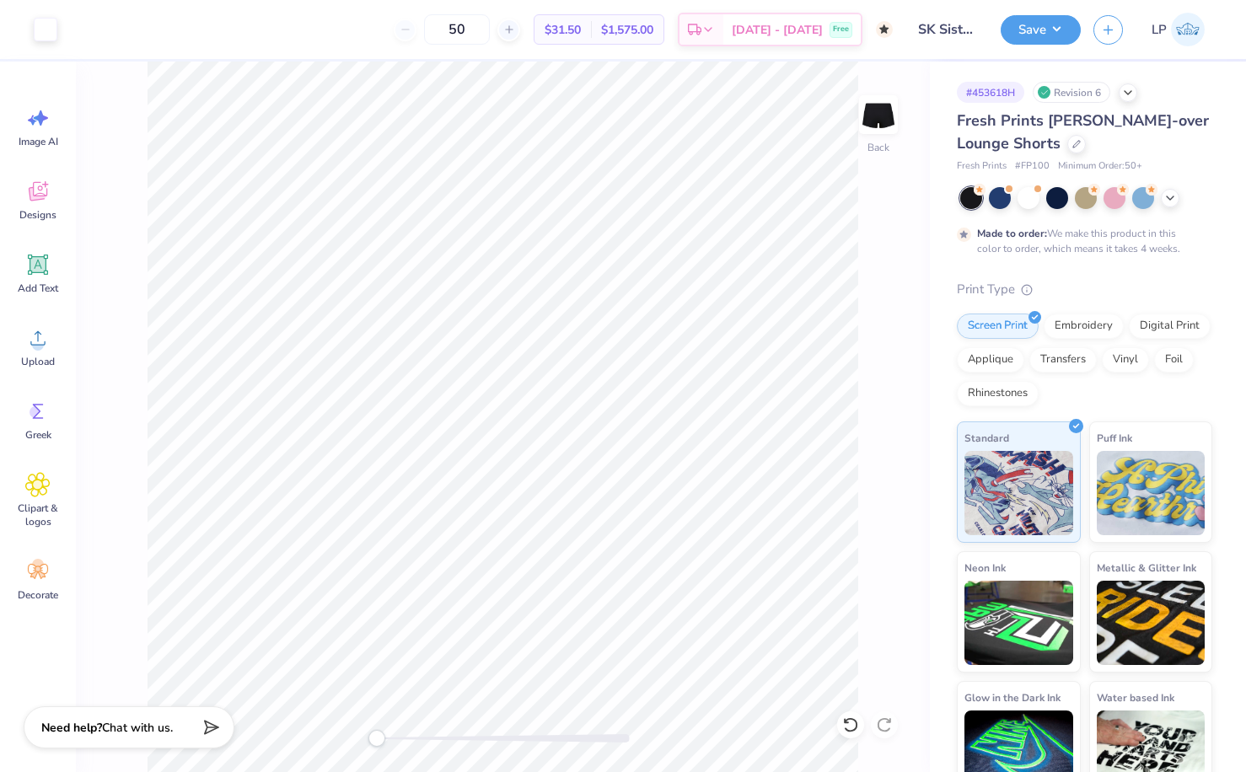
click at [878, 554] on div "Back" at bounding box center [503, 417] width 854 height 711
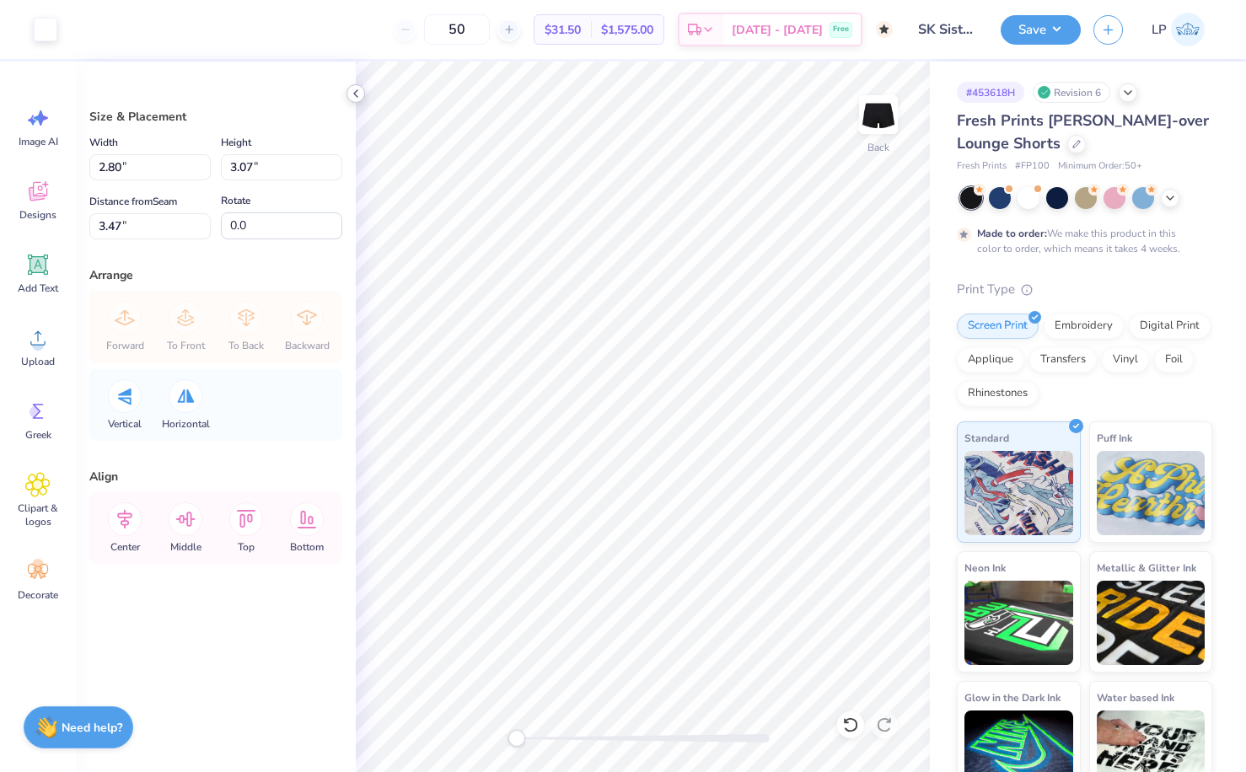
click at [354, 93] on icon at bounding box center [355, 93] width 13 height 13
